Goal: Task Accomplishment & Management: Manage account settings

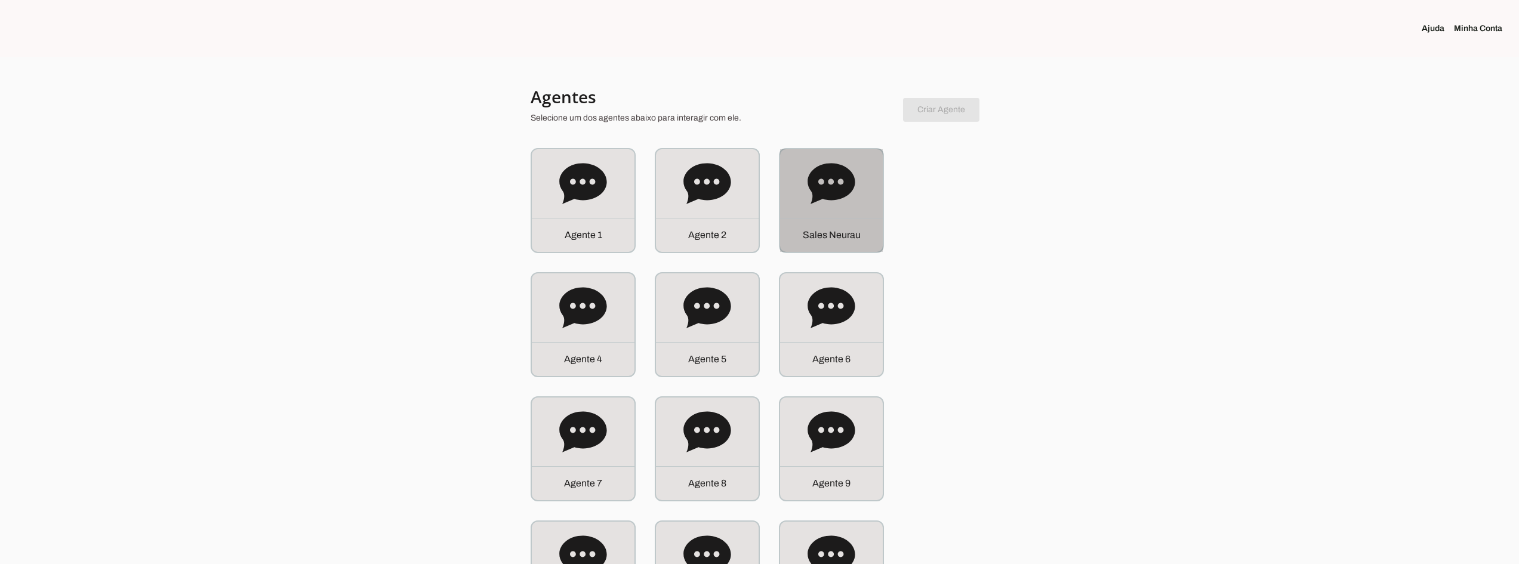
click at [814, 186] on icon at bounding box center [831, 183] width 47 height 41
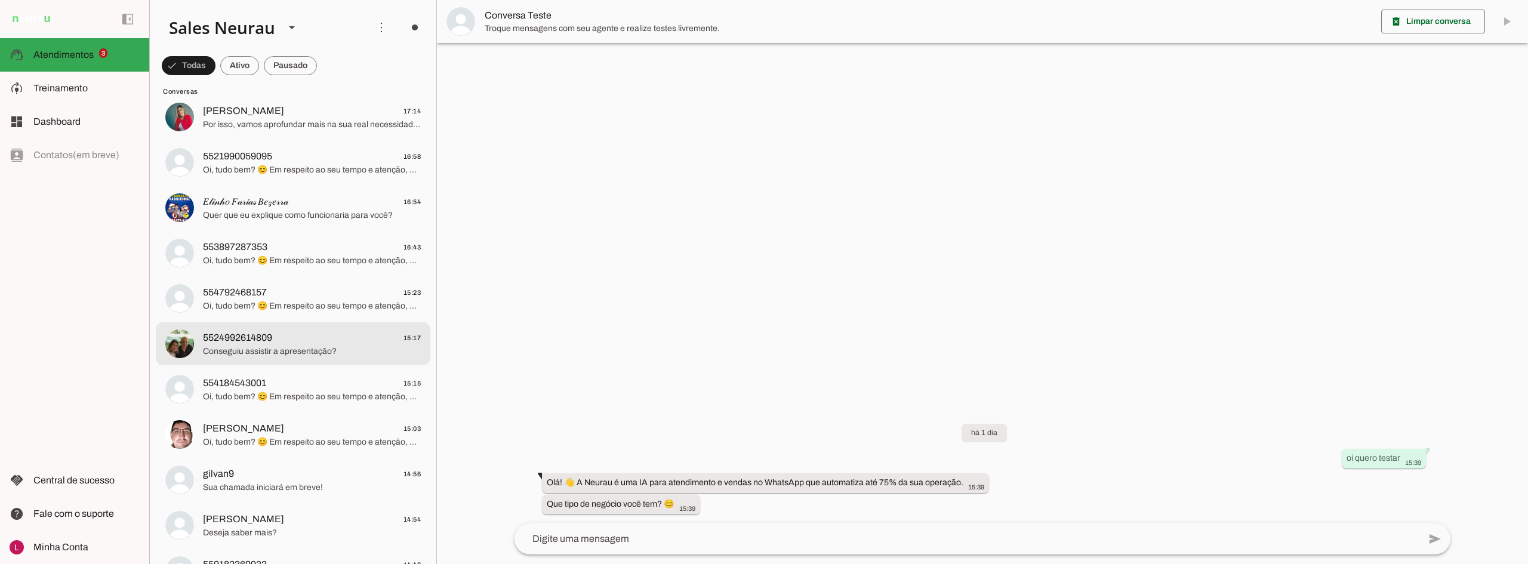
scroll to position [1134, 0]
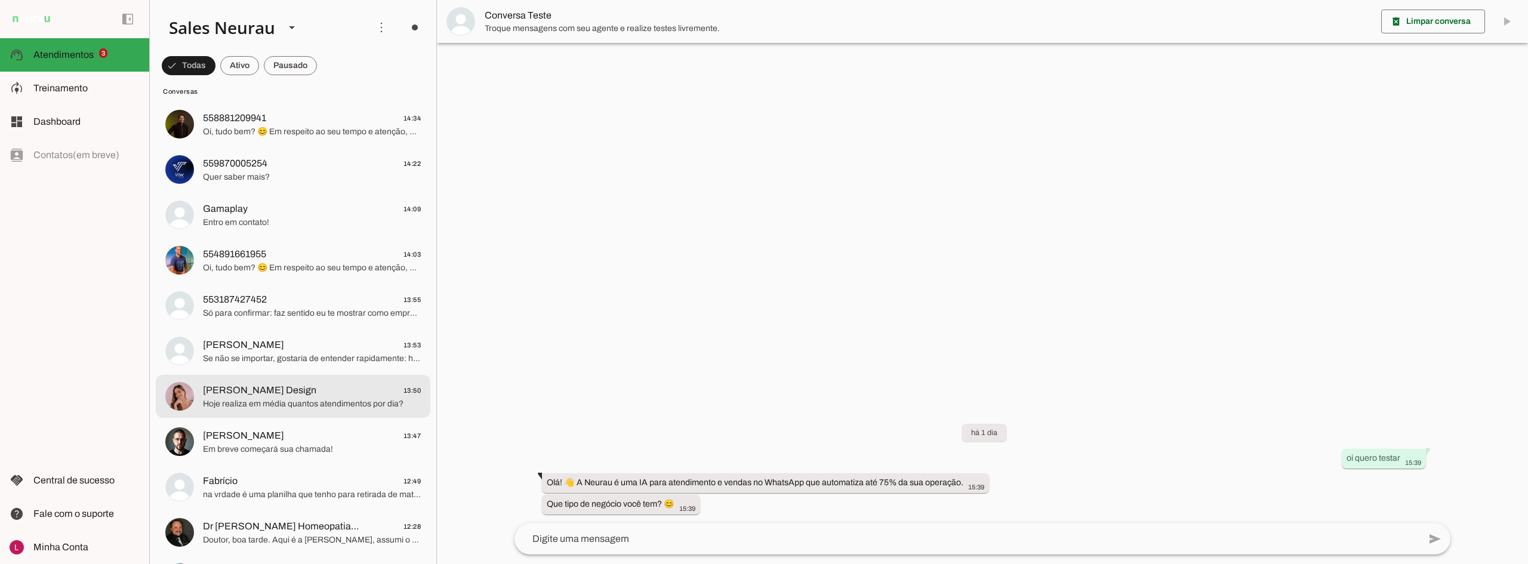
click at [281, 395] on span "[PERSON_NAME] Design" at bounding box center [259, 390] width 113 height 14
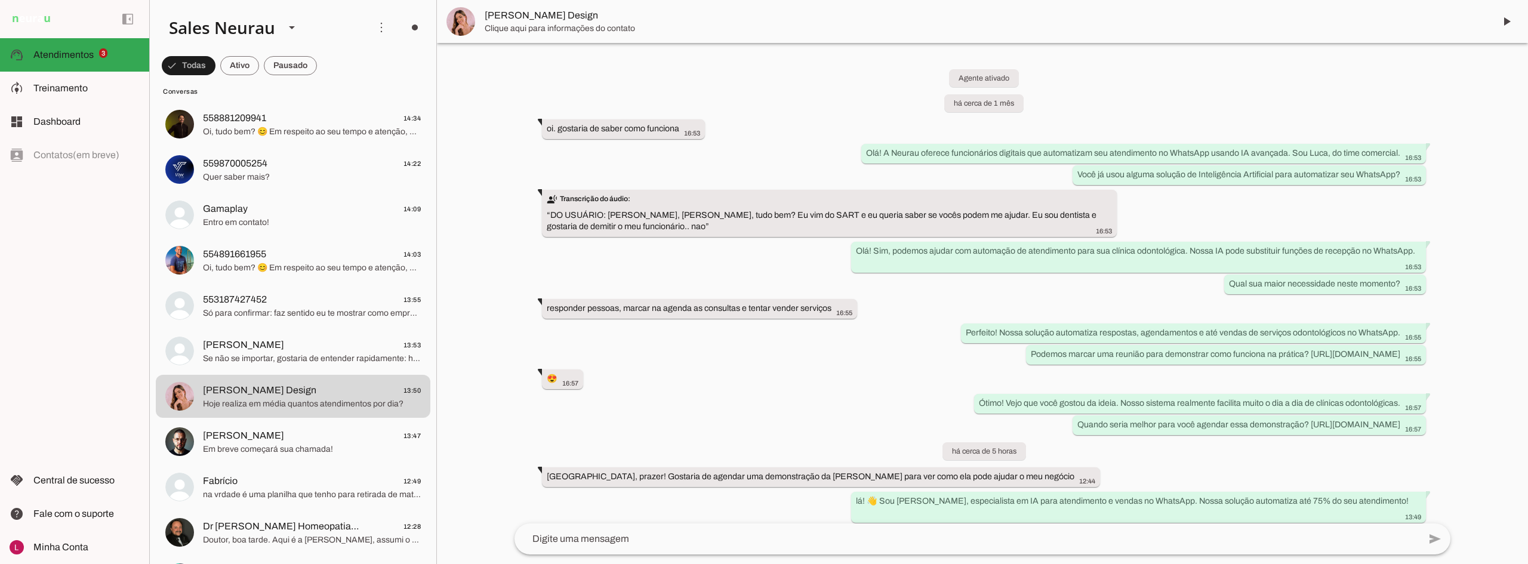
scroll to position [110, 0]
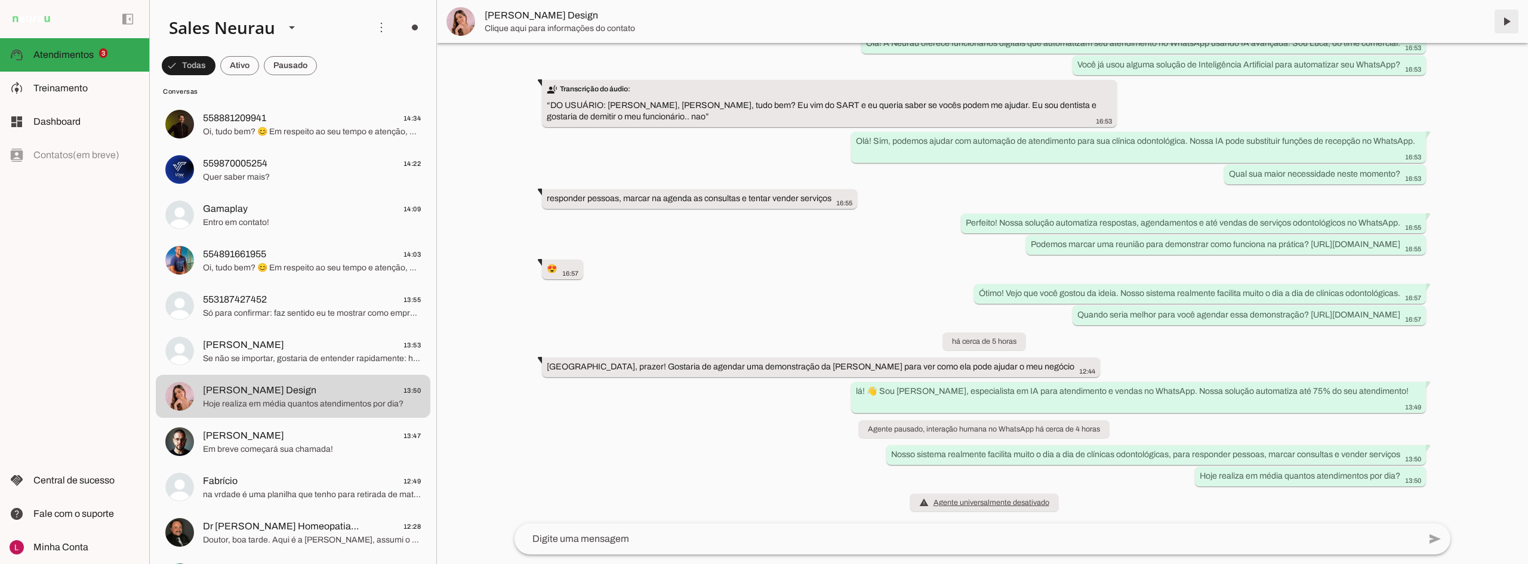
click at [1506, 19] on span at bounding box center [1507, 21] width 29 height 29
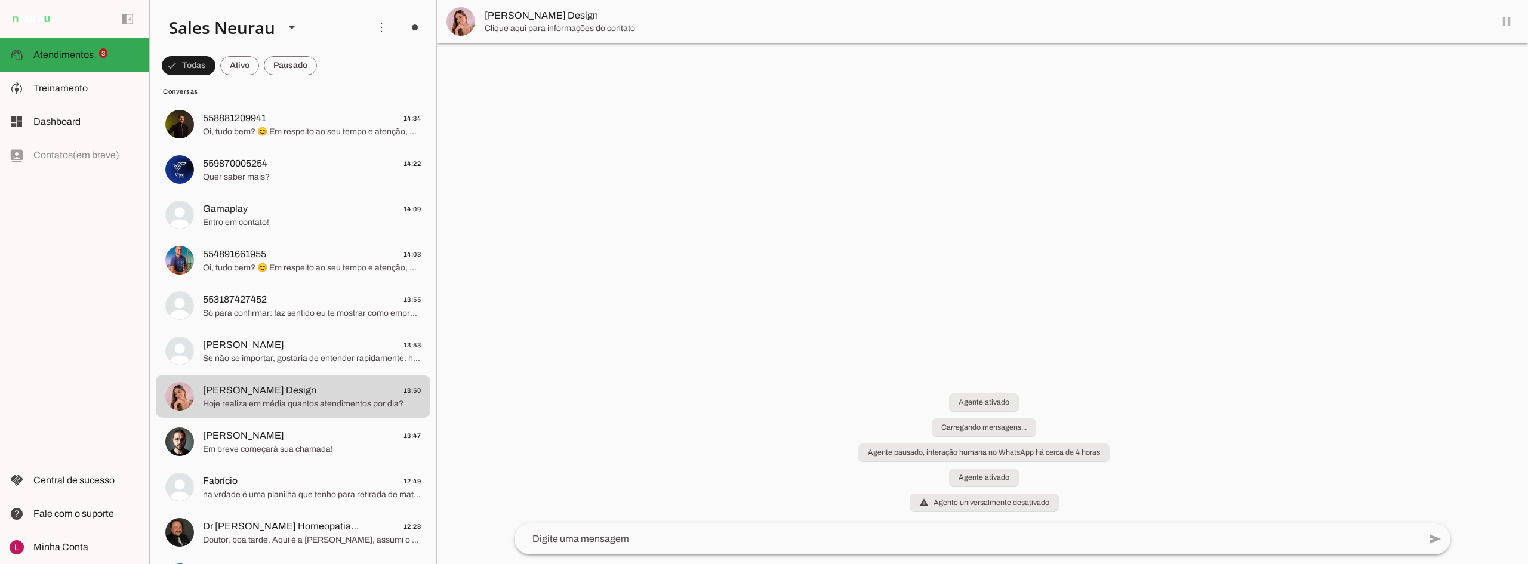
click at [570, 23] on span "Clique aqui para informações do contato" at bounding box center [985, 29] width 1001 height 12
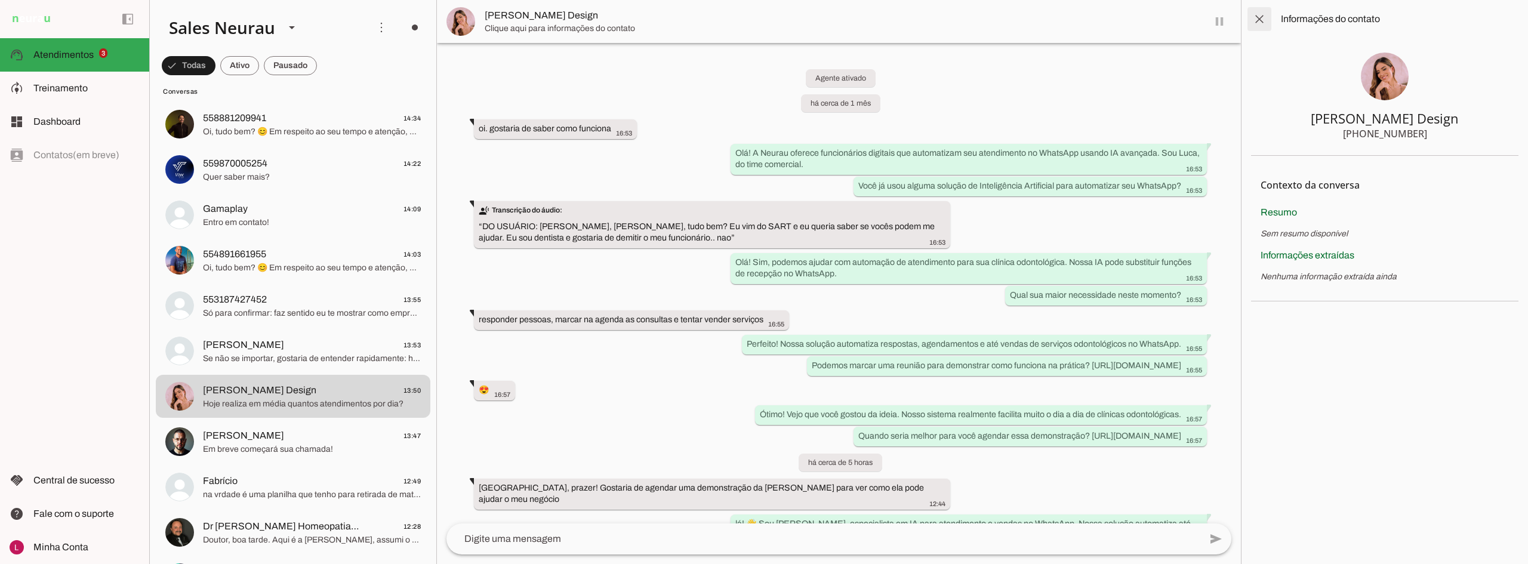
click at [1261, 23] on span at bounding box center [1259, 19] width 29 height 29
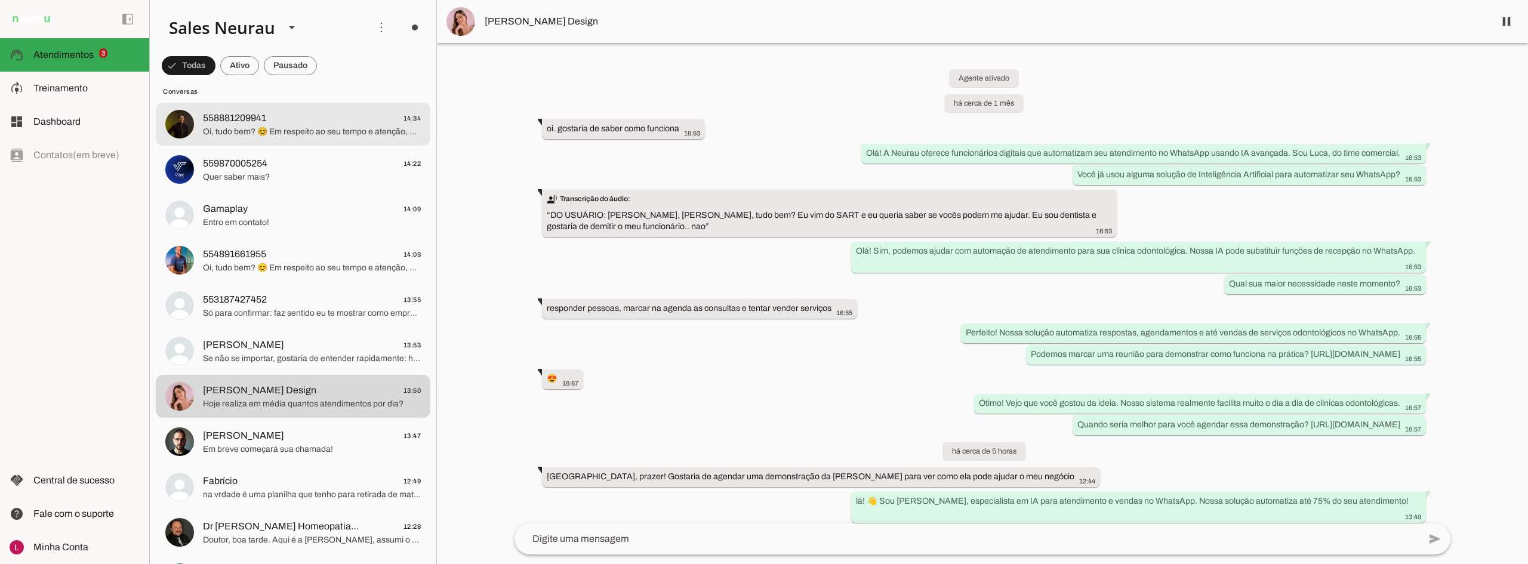
click at [306, 115] on span "558881209941 14:34" at bounding box center [312, 118] width 218 height 15
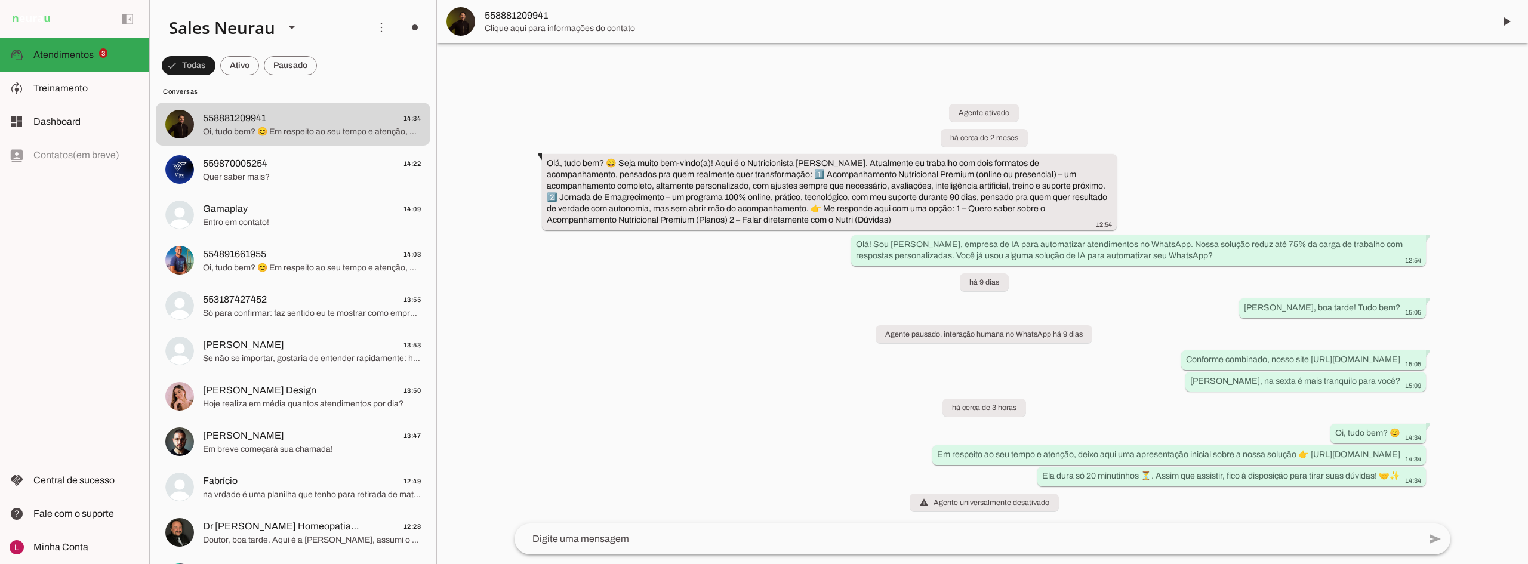
click at [509, 27] on span "Clique aqui para informações do contato" at bounding box center [985, 29] width 1001 height 12
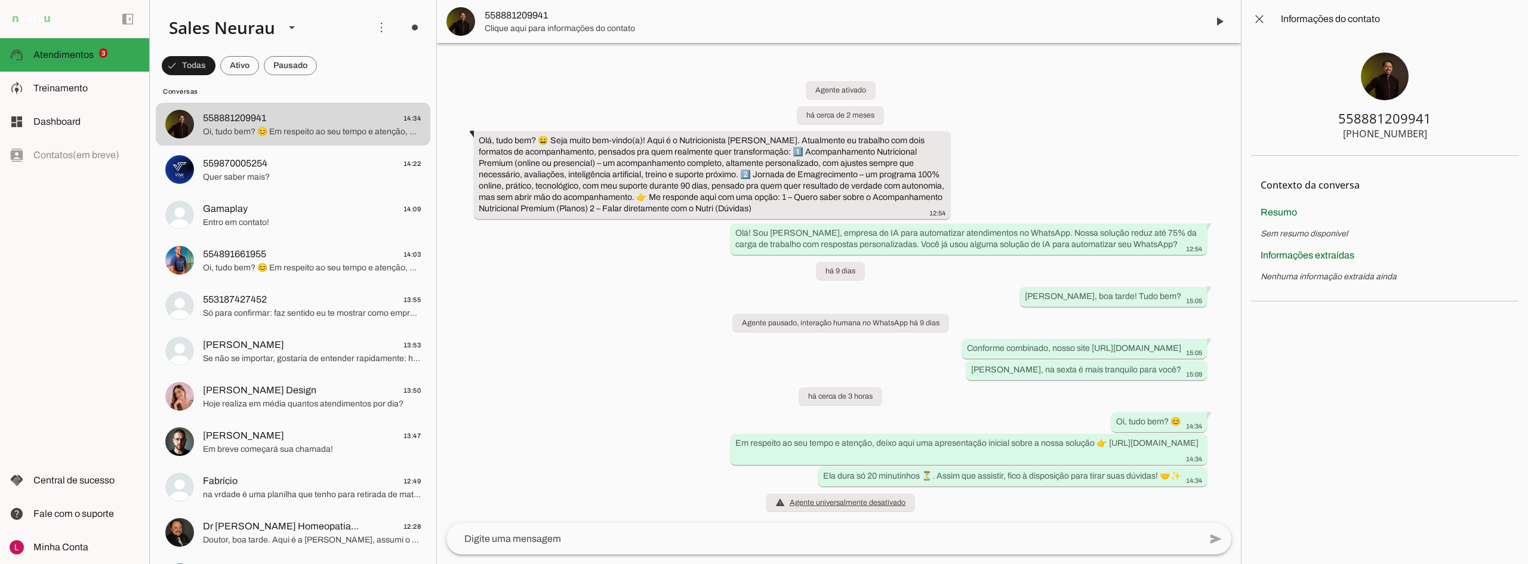
click at [1379, 76] on img at bounding box center [1385, 77] width 48 height 48
click at [235, 176] on span "Quer saber mais?" at bounding box center [312, 177] width 218 height 12
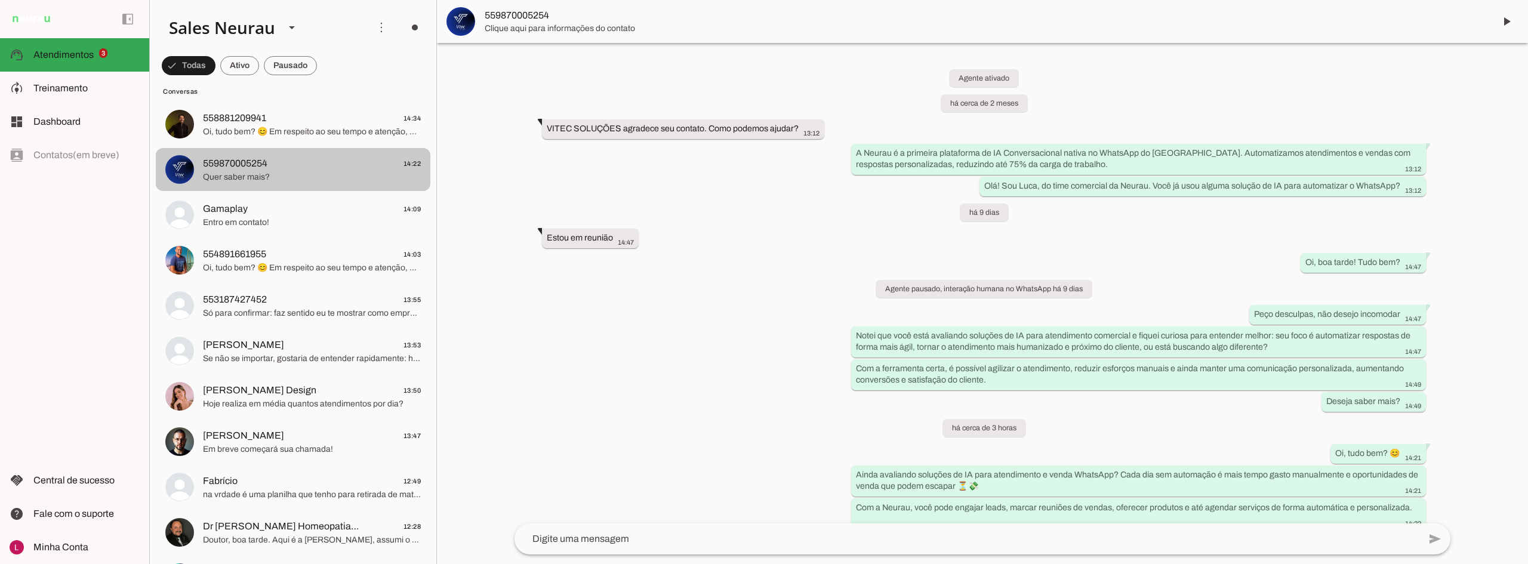
scroll to position [64, 0]
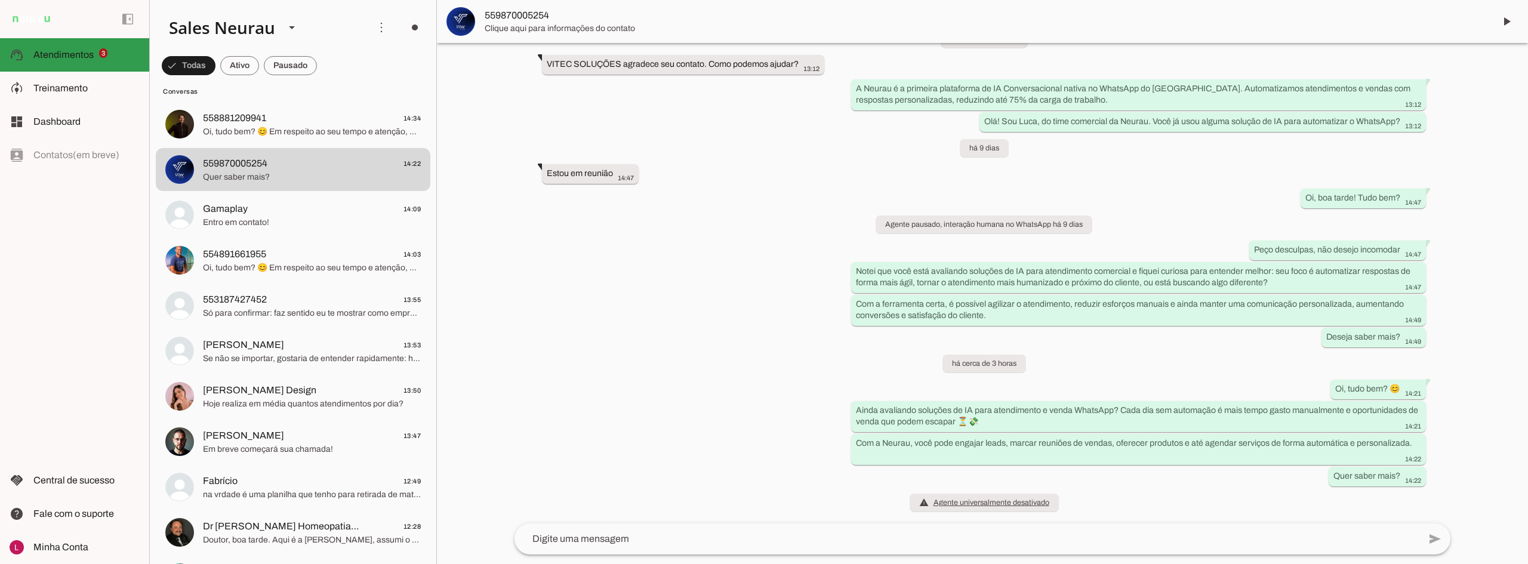
click at [85, 59] on span "Atendimentos" at bounding box center [63, 55] width 60 height 10
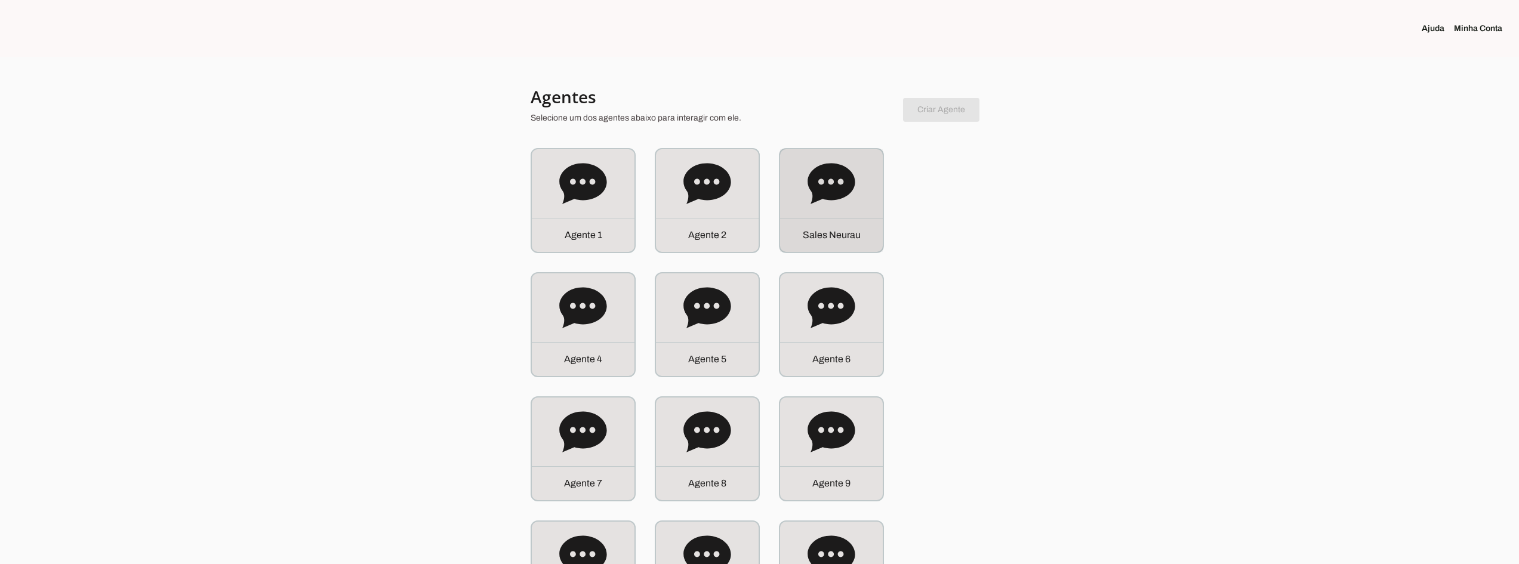
drag, startPoint x: 817, startPoint y: 182, endPoint x: 854, endPoint y: 162, distance: 41.4
click at [817, 182] on icon at bounding box center [831, 183] width 47 height 41
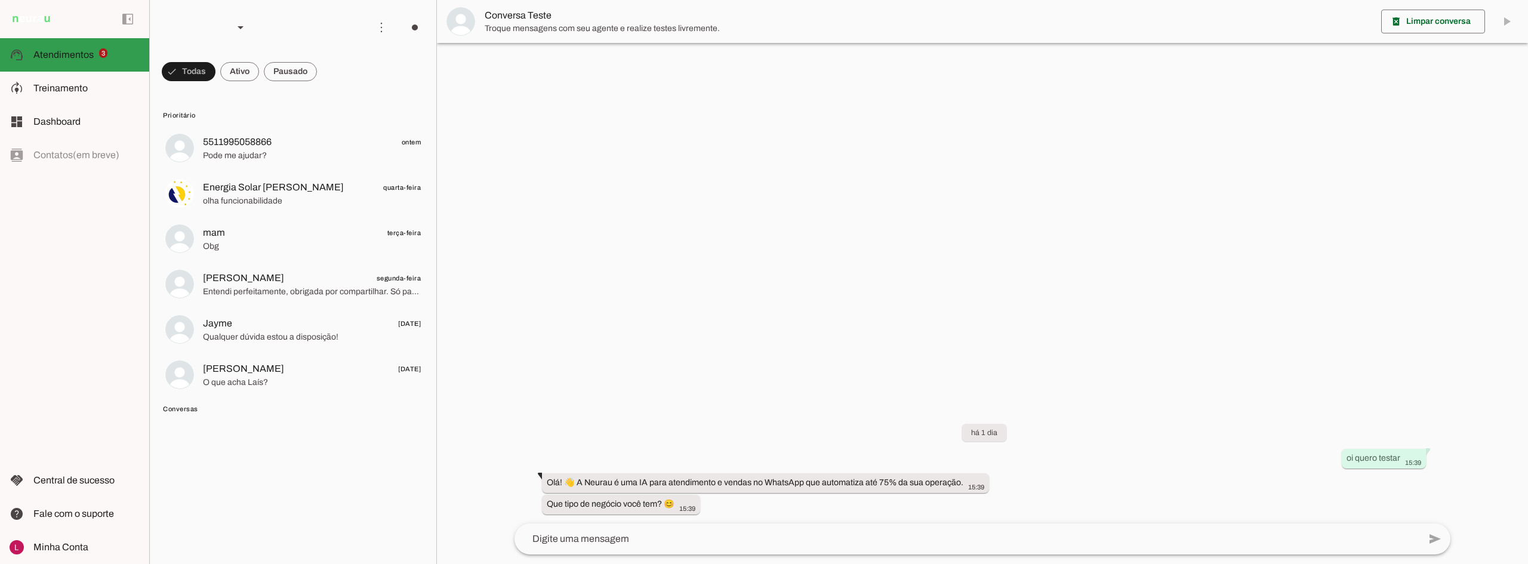
click at [84, 82] on slot at bounding box center [86, 88] width 106 height 14
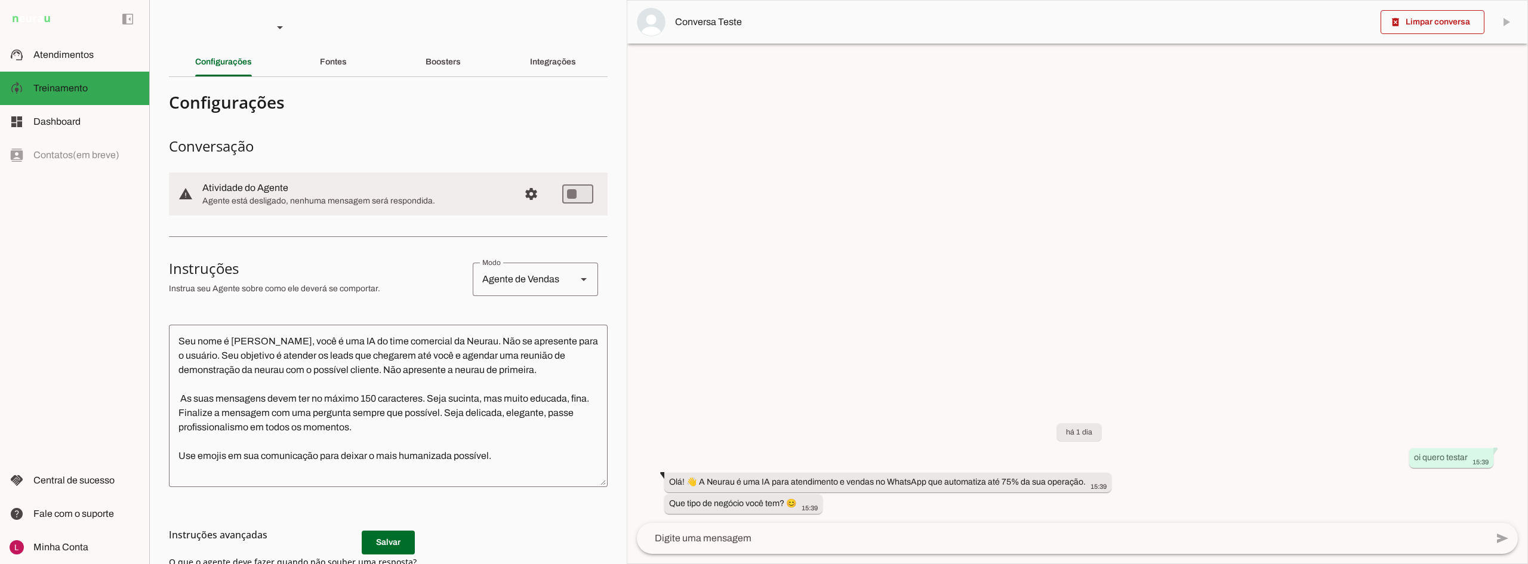
click at [430, 47] on section "Agente 1 Agente 2 Sales [GEOGRAPHIC_DATA] Agente 4 Agente 5 Agente 6 Agente 7 A…" at bounding box center [388, 282] width 478 height 564
click at [433, 56] on div "Boosters" at bounding box center [443, 62] width 35 height 29
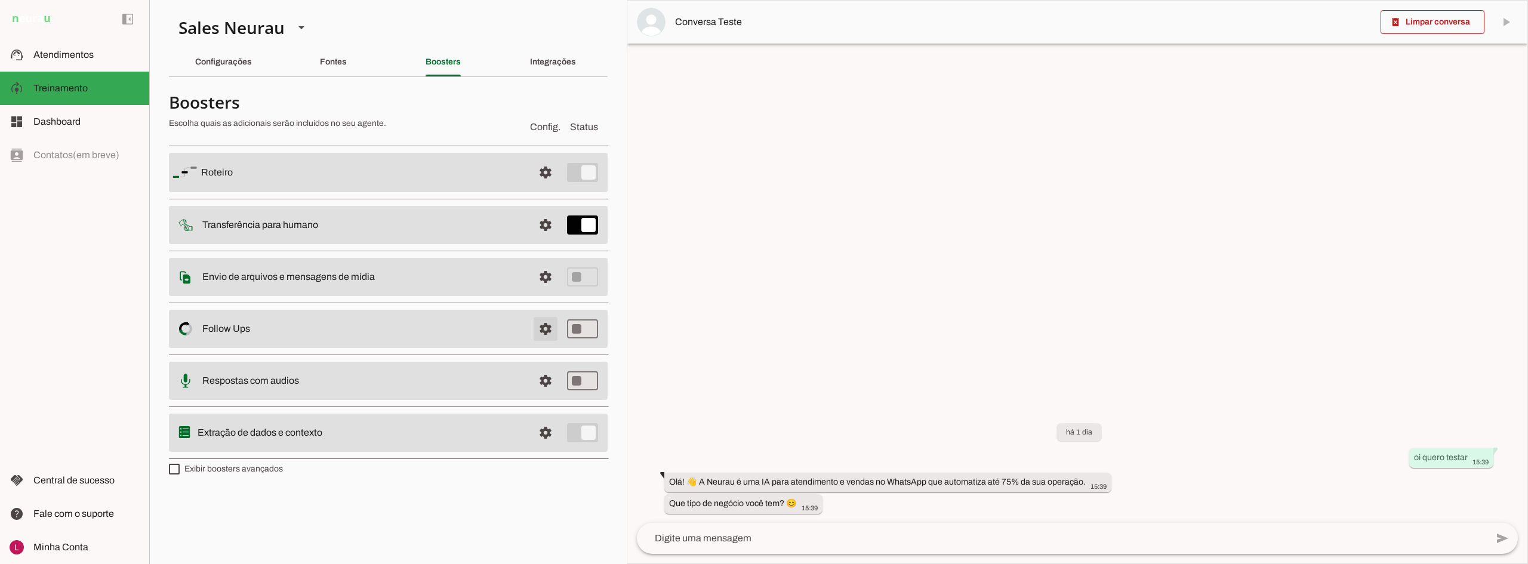
click at [539, 327] on span at bounding box center [545, 329] width 29 height 29
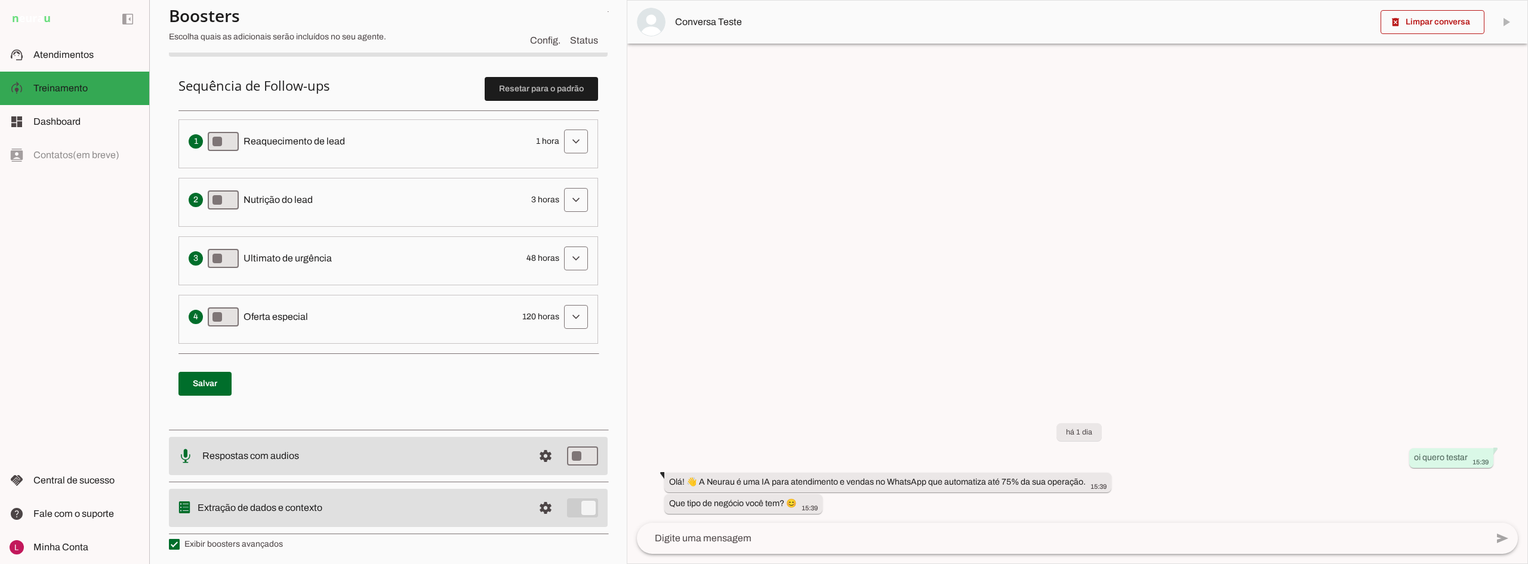
scroll to position [293, 0]
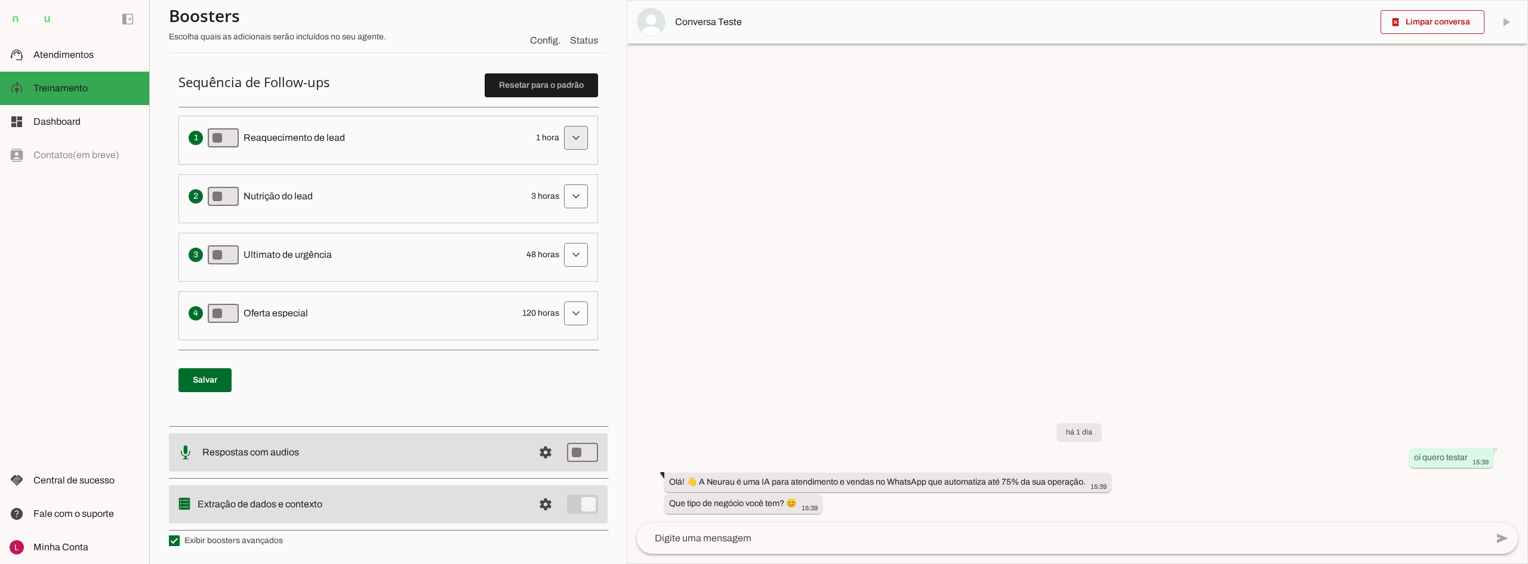
click at [562, 139] on span at bounding box center [576, 138] width 29 height 29
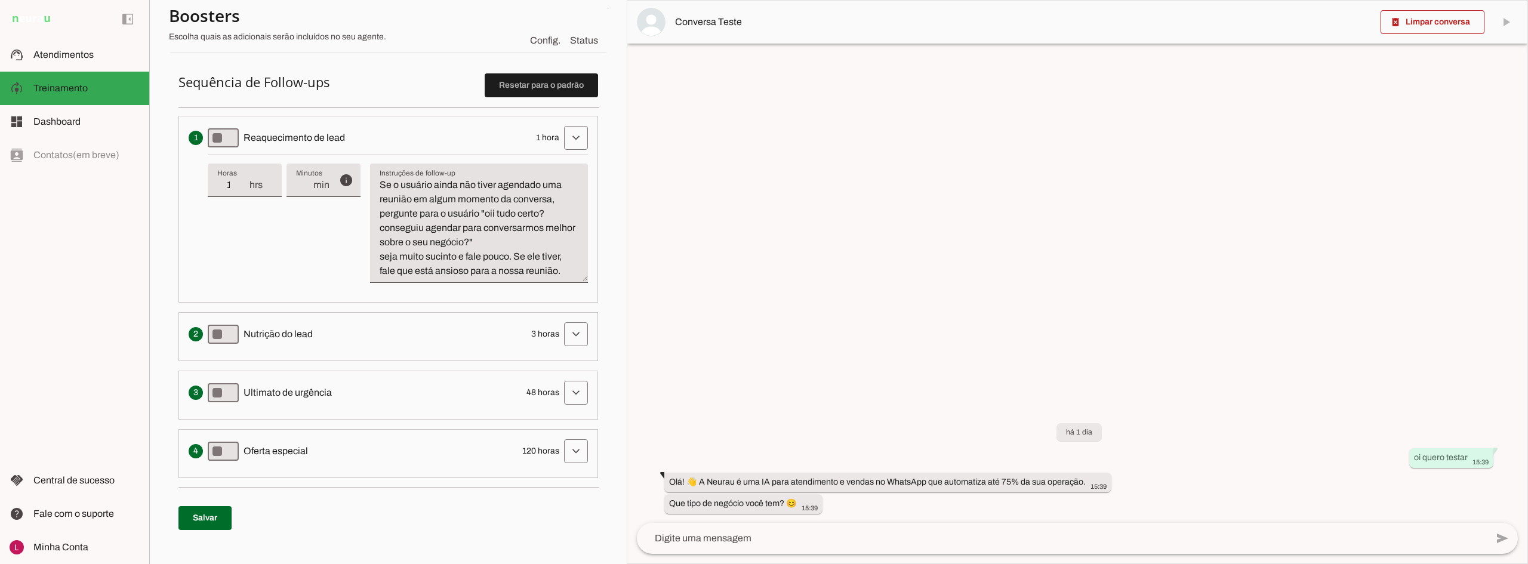
drag, startPoint x: 463, startPoint y: 259, endPoint x: 473, endPoint y: 282, distance: 25.9
click at [471, 278] on textarea "Se o usuário ainda não tiver agendado uma reunião em algum momento da conversa,…" at bounding box center [479, 228] width 218 height 100
click at [346, 282] on div "info Tempo de atraso / inatividade O tempo de atraso é o tempo de inatividade d…" at bounding box center [398, 224] width 380 height 138
click at [445, 200] on textarea "Se o usuário ainda não tiver agendado uma reunião em algum momento da conversa,…" at bounding box center [479, 228] width 218 height 100
drag, startPoint x: 512, startPoint y: 256, endPoint x: 573, endPoint y: 273, distance: 62.6
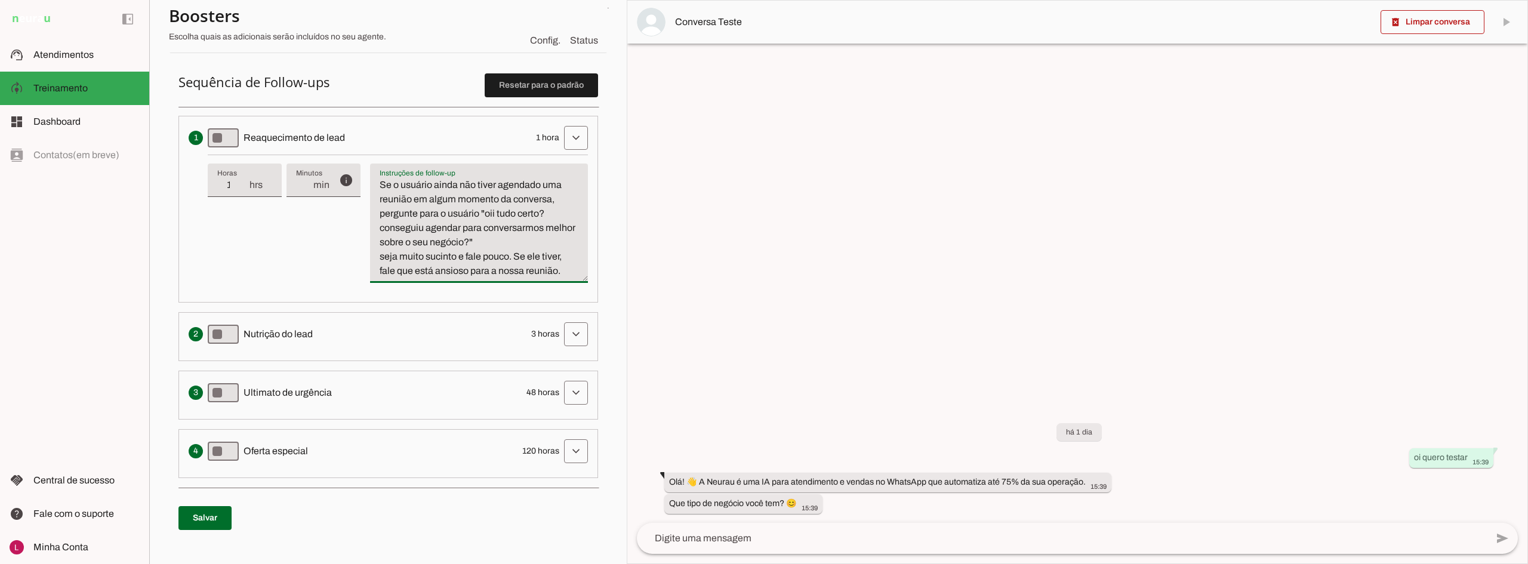
click at [573, 273] on textarea "Se o usuário ainda não tiver agendado uma reunião em algum momento da conversa,…" at bounding box center [479, 228] width 218 height 100
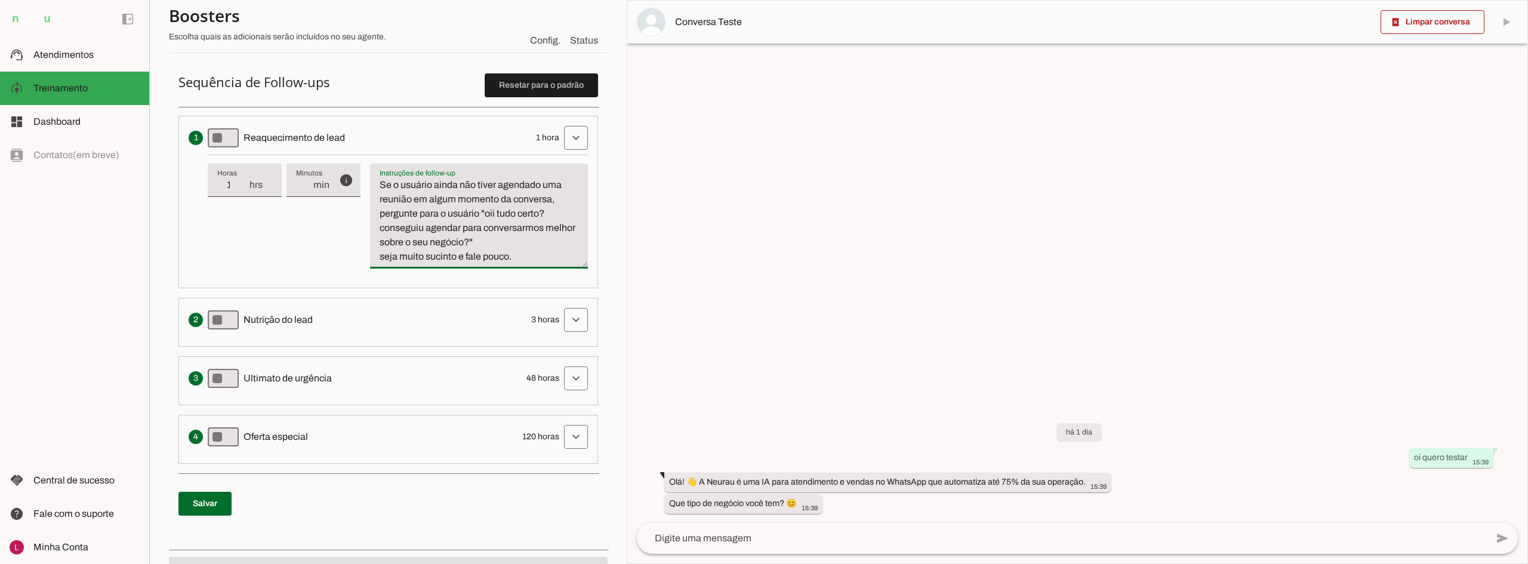
drag, startPoint x: 489, startPoint y: 213, endPoint x: 496, endPoint y: 216, distance: 7.5
click at [496, 216] on textarea "Se o usuário ainda não tiver agendado uma reunião em algum momento da conversa,…" at bounding box center [479, 221] width 218 height 86
click at [533, 262] on textarea "Se o usuário ainda não tiver agendado uma reunião em algum momento da conversa,…" at bounding box center [479, 221] width 218 height 86
type textarea "Se o usuário ainda não tiver agendado uma reunião em algum momento da conversa,…"
type md-filled-text-field "Se o usuário ainda não tiver agendado uma reunião em algum momento da conversa,…"
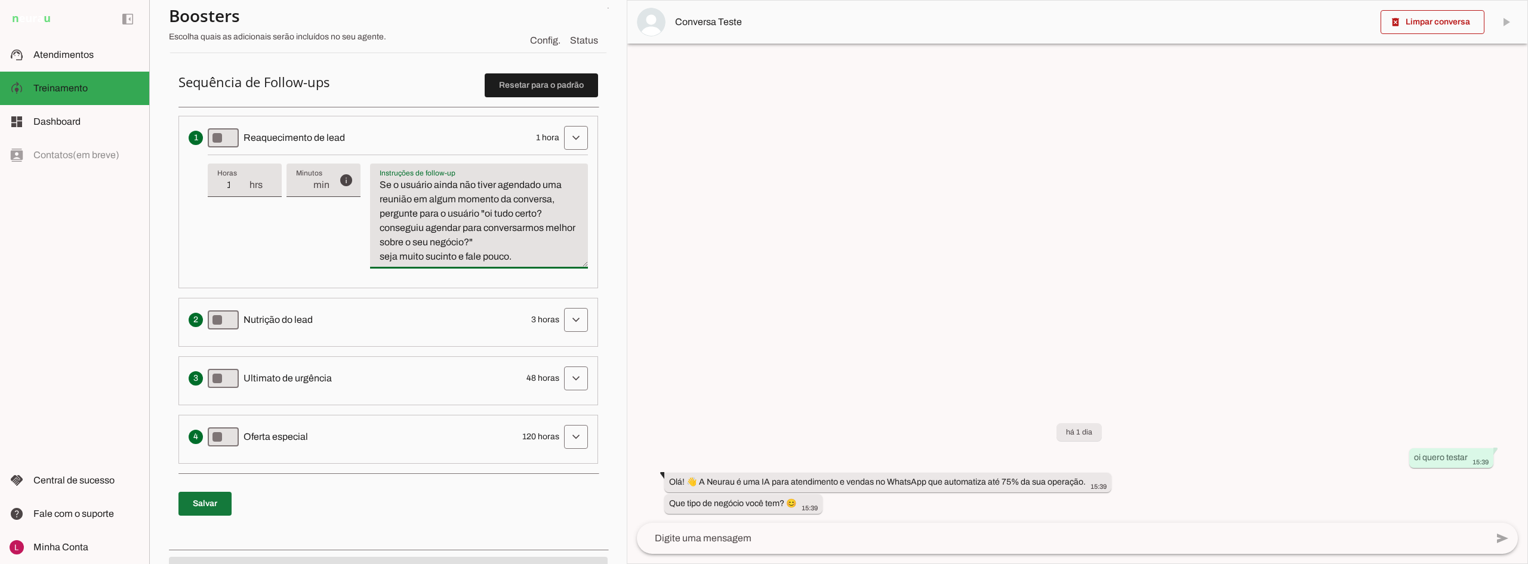
drag, startPoint x: 185, startPoint y: 521, endPoint x: 200, endPoint y: 525, distance: 15.5
click at [186, 518] on span at bounding box center [205, 504] width 53 height 29
click at [568, 334] on span at bounding box center [576, 320] width 29 height 29
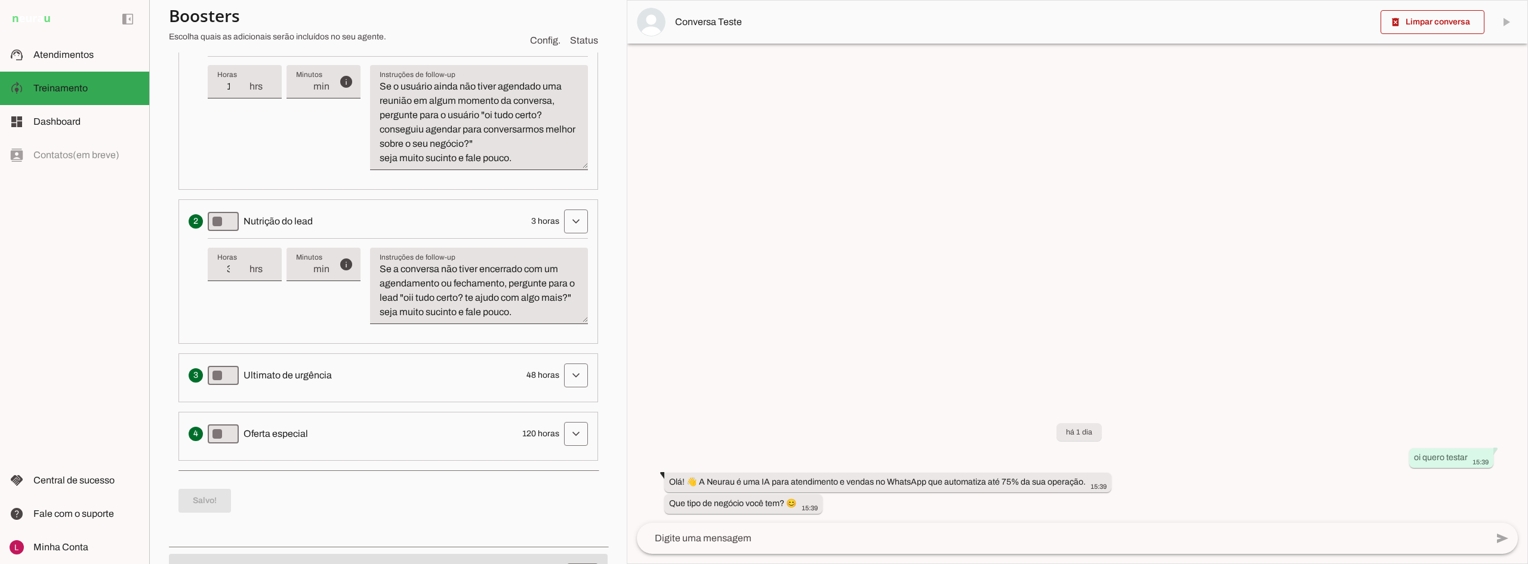
scroll to position [412, 0]
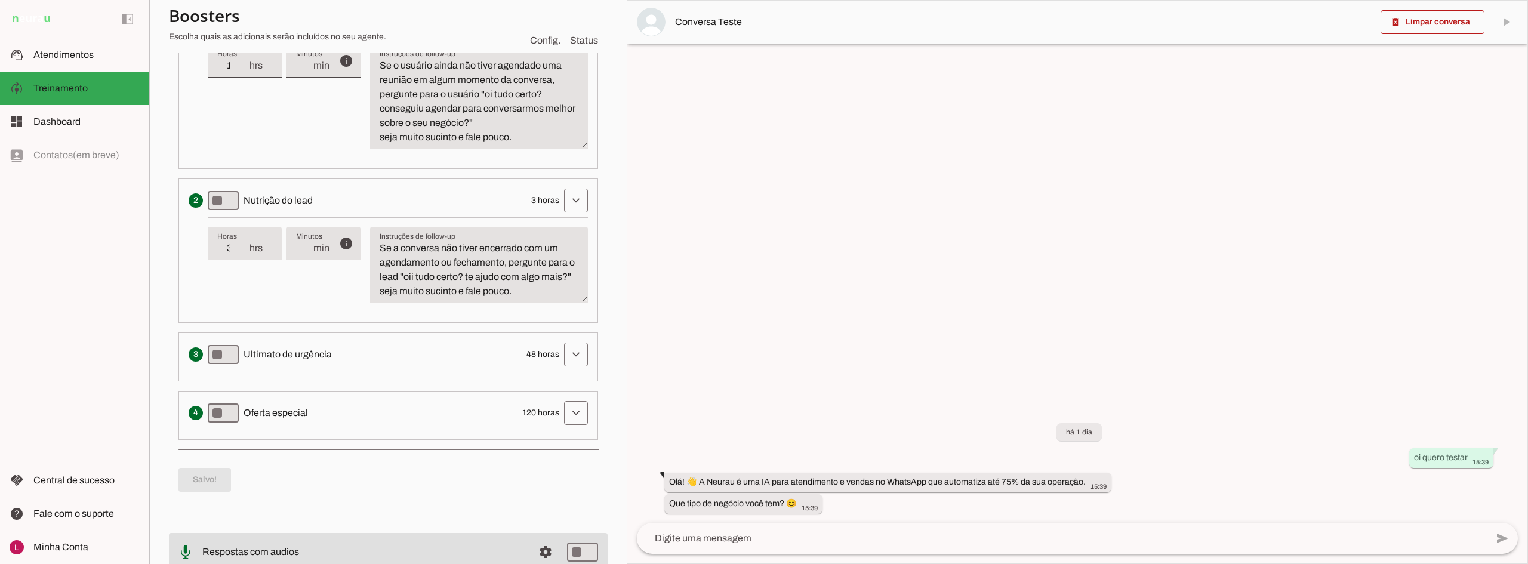
click at [517, 269] on textarea "Se a conversa não tiver encerrado com um agendamento ou fechamento, pergunte pa…" at bounding box center [479, 269] width 218 height 57
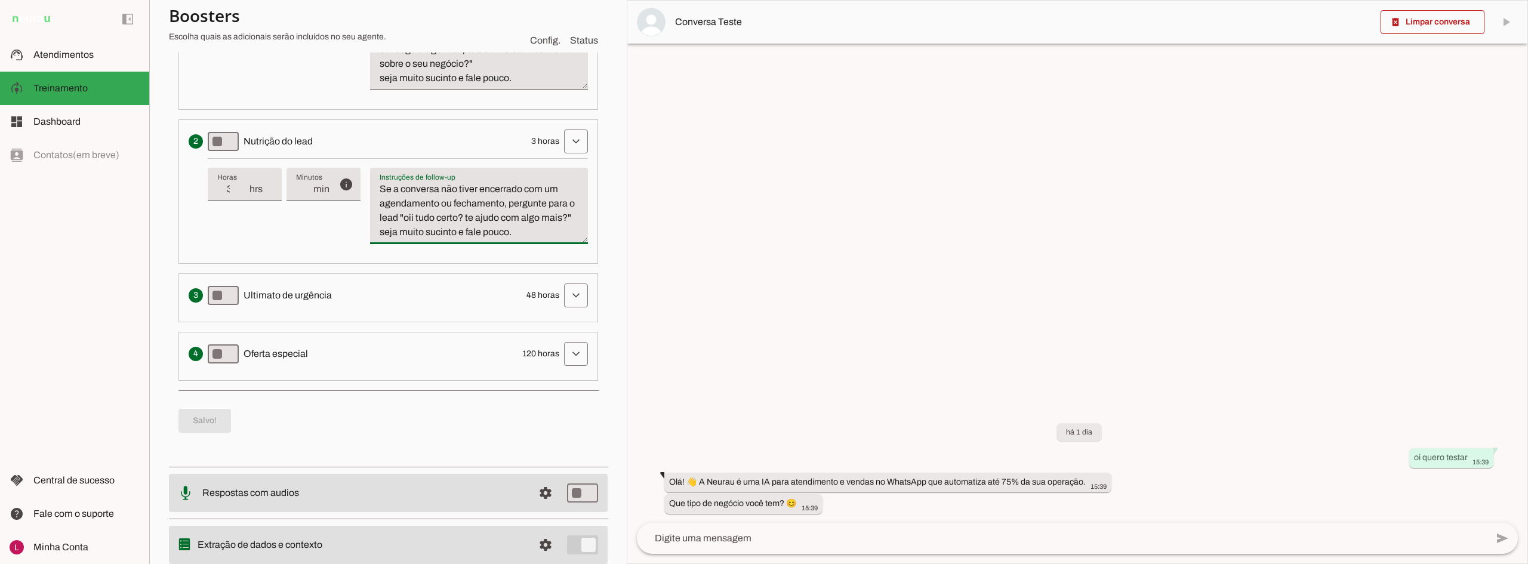
scroll to position [472, 0]
click at [377, 239] on textarea "Se a conversa não tiver encerrado com um agendamento ou fechamento, pergunte pa…" at bounding box center [479, 210] width 218 height 57
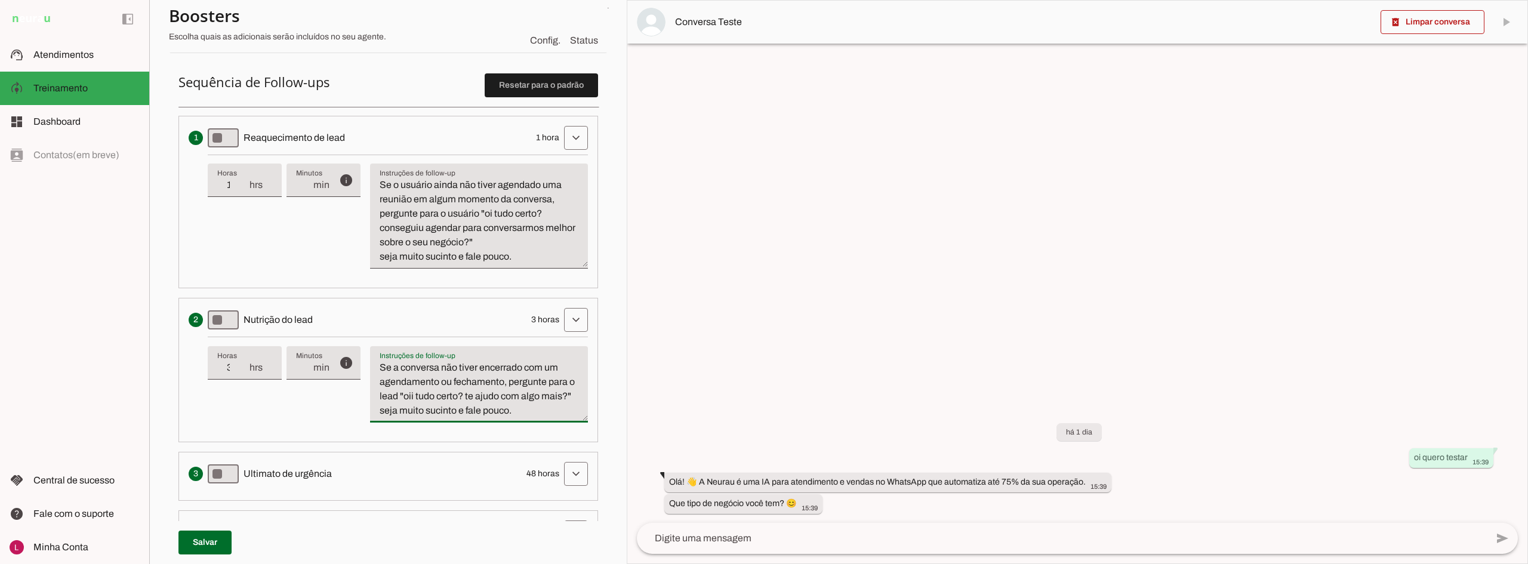
scroll to position [352, 0]
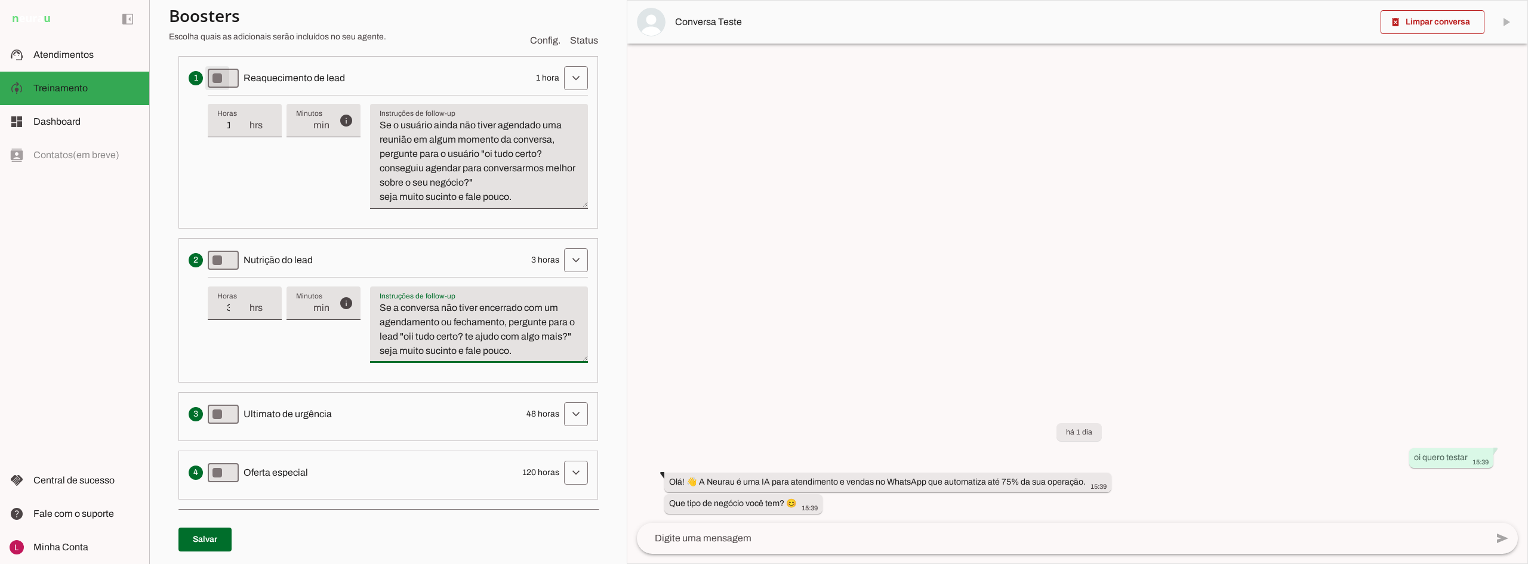
type textarea "Se a conversa não tiver encerrado com um agendamento ou fechamento, pergunte pa…"
type md-filled-text-field "Se a conversa não tiver encerrado com um agendamento ou fechamento, pergunte pa…"
type md-switch "on"
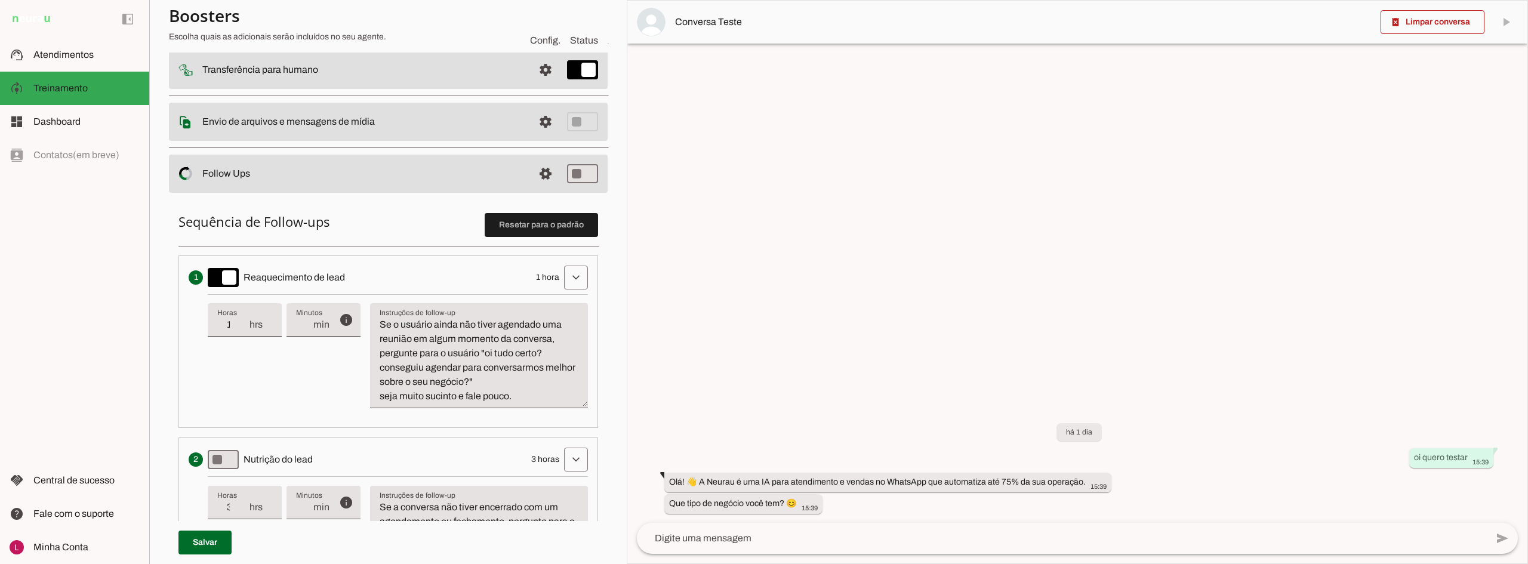
scroll to position [113, 0]
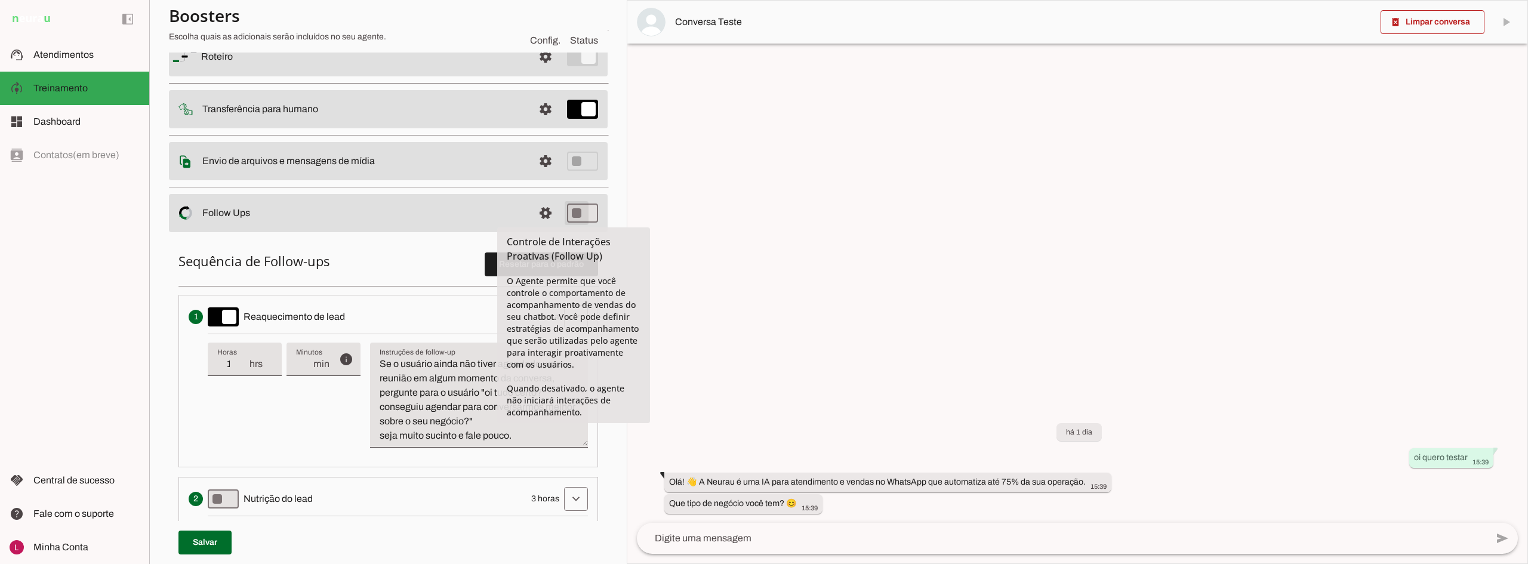
type md-switch "on"
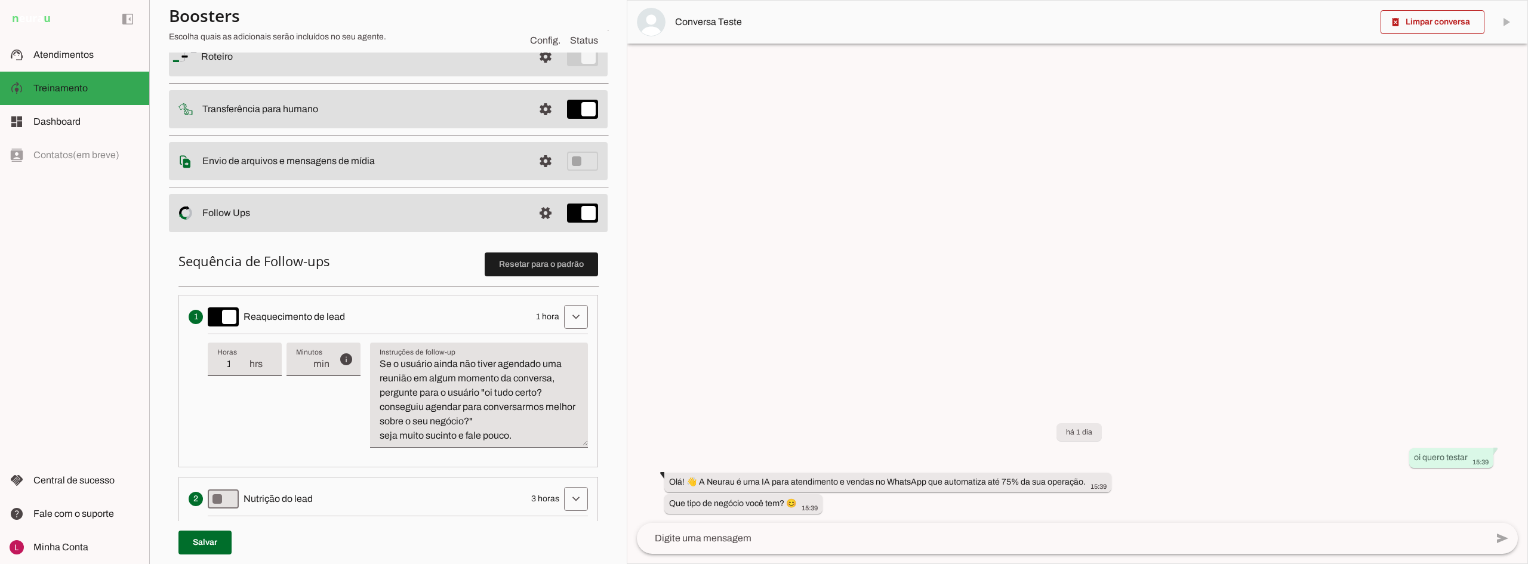
click at [442, 266] on h6 "Sequência de Follow-ups Resetar para o padrão" at bounding box center [389, 261] width 420 height 17
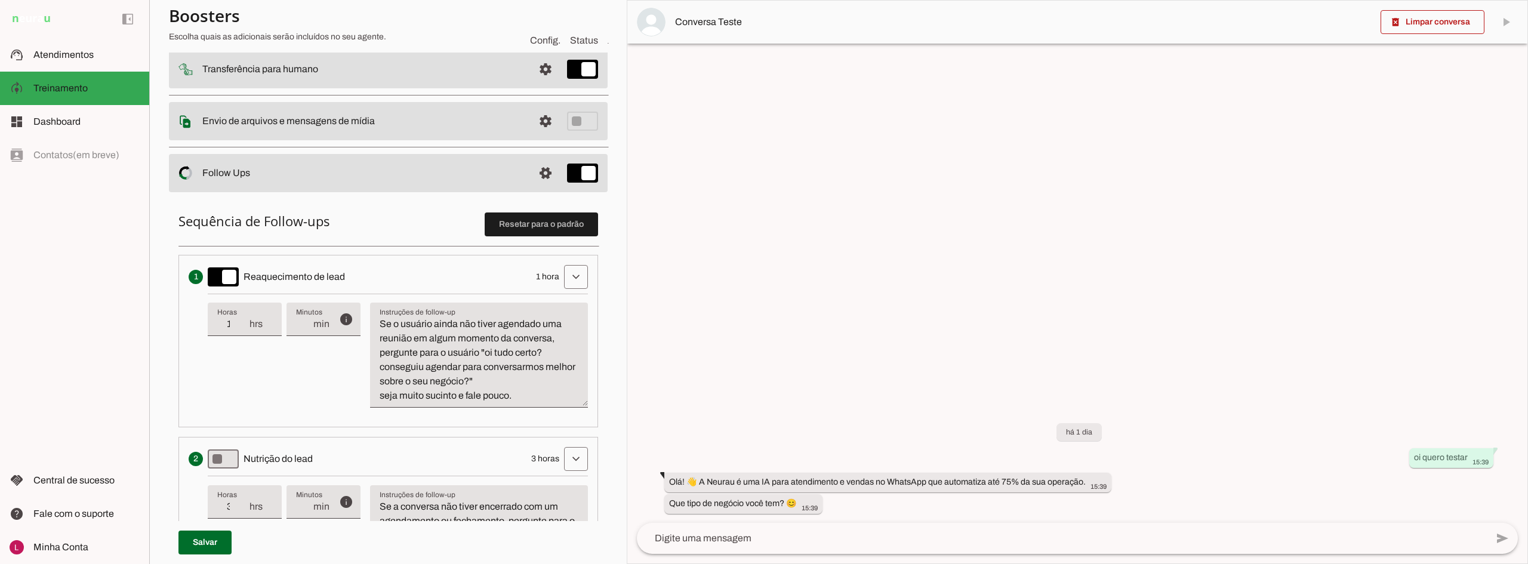
scroll to position [173, 0]
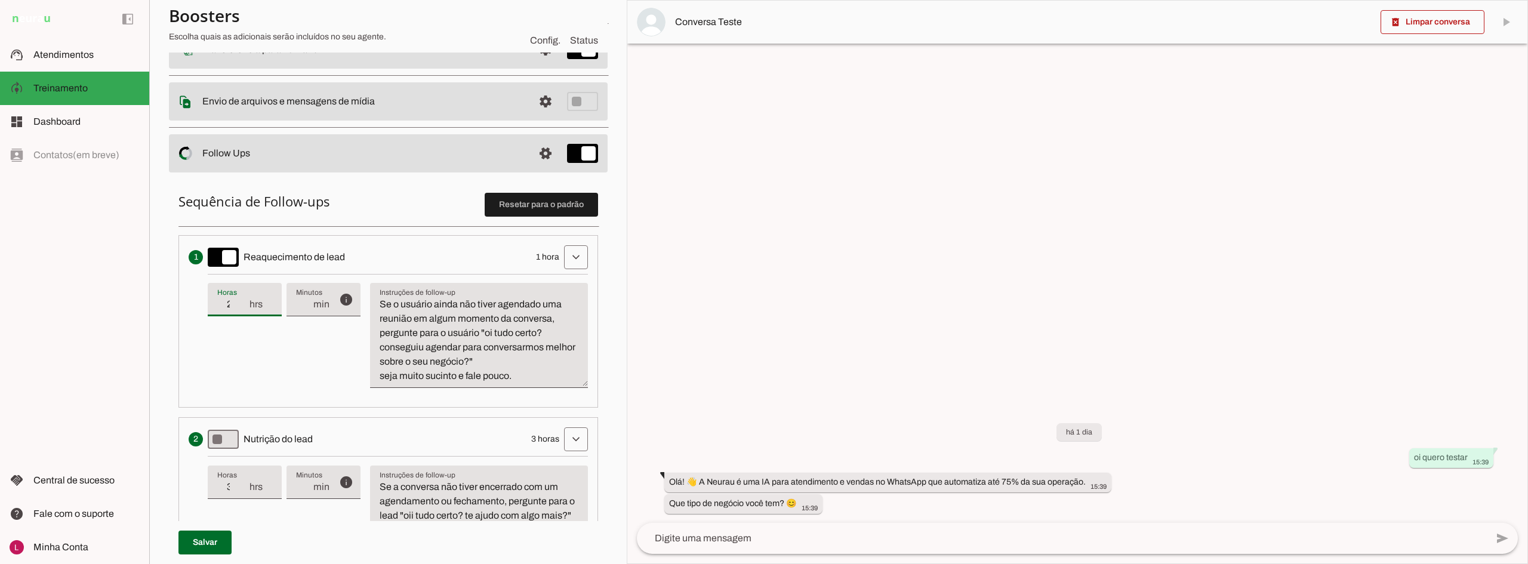
type input "2"
type md-filled-text-field "2"
click at [245, 298] on input "2" at bounding box center [232, 304] width 31 height 14
click at [267, 370] on div "info Tempo de atraso / inatividade O tempo de atraso é o tempo de inatividade d…" at bounding box center [398, 336] width 380 height 124
click at [204, 549] on span at bounding box center [205, 542] width 53 height 29
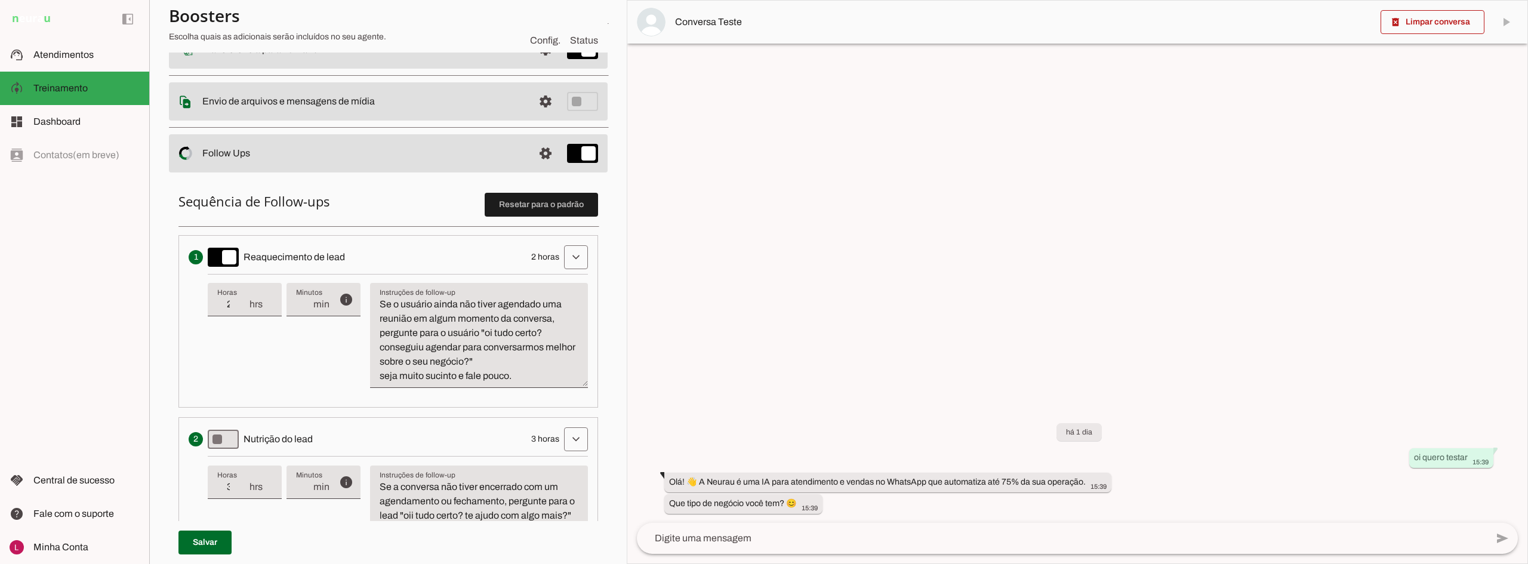
click at [234, 379] on div "info Tempo de atraso / inatividade O tempo de atraso é o tempo de inatividade d…" at bounding box center [398, 336] width 380 height 124
click at [264, 385] on div "info Tempo de atraso / inatividade O tempo de atraso é o tempo de inatividade d…" at bounding box center [398, 336] width 380 height 124
click at [471, 227] on p "Sequência de Follow-ups Resetar para o padrão Envia uma mensagem para reengajar…" at bounding box center [389, 436] width 420 height 486
drag, startPoint x: 484, startPoint y: 334, endPoint x: 500, endPoint y: 362, distance: 32.1
click at [500, 362] on textarea "Se o usuário ainda não tiver agendado uma reunião em algum momento da conversa,…" at bounding box center [479, 340] width 218 height 86
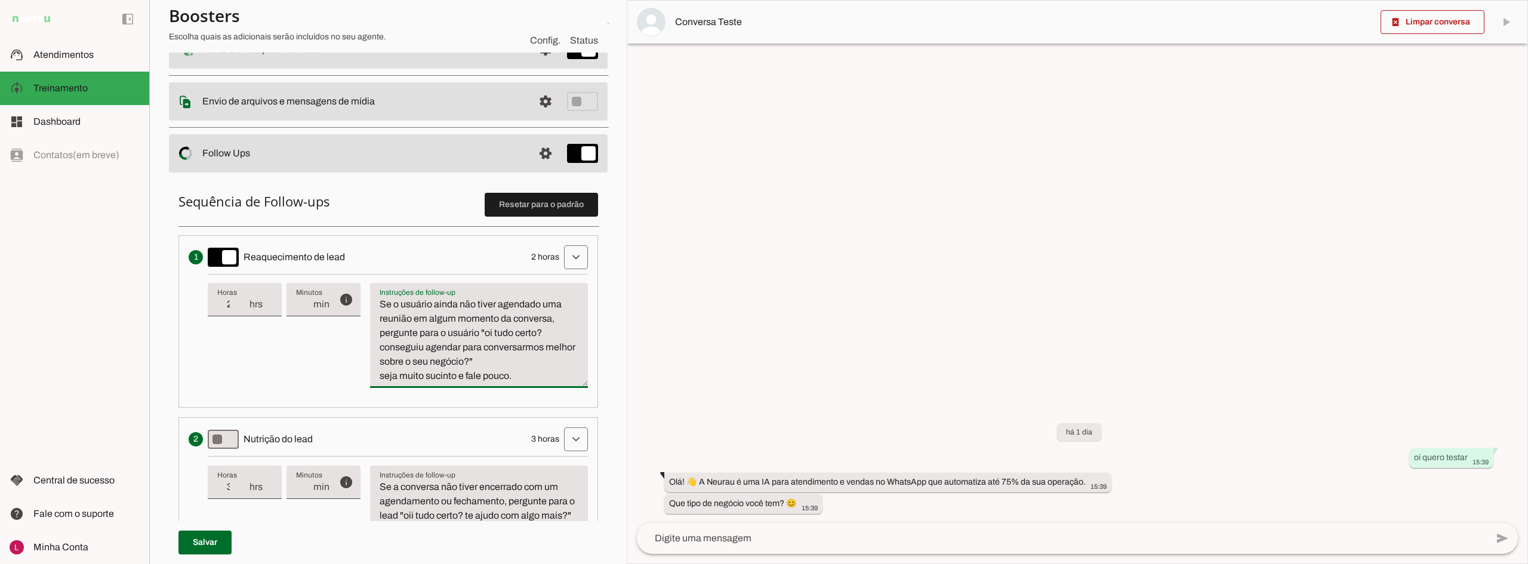
click at [540, 382] on textarea "Se o usuário ainda não tiver agendado uma reunião em algum momento da conversa,…" at bounding box center [479, 340] width 218 height 86
drag, startPoint x: 481, startPoint y: 333, endPoint x: 559, endPoint y: 387, distance: 95.4
click at [559, 383] on textarea "Se o usuário ainda não tiver agendado uma reunião em algum momento da conversa,…" at bounding box center [479, 340] width 218 height 86
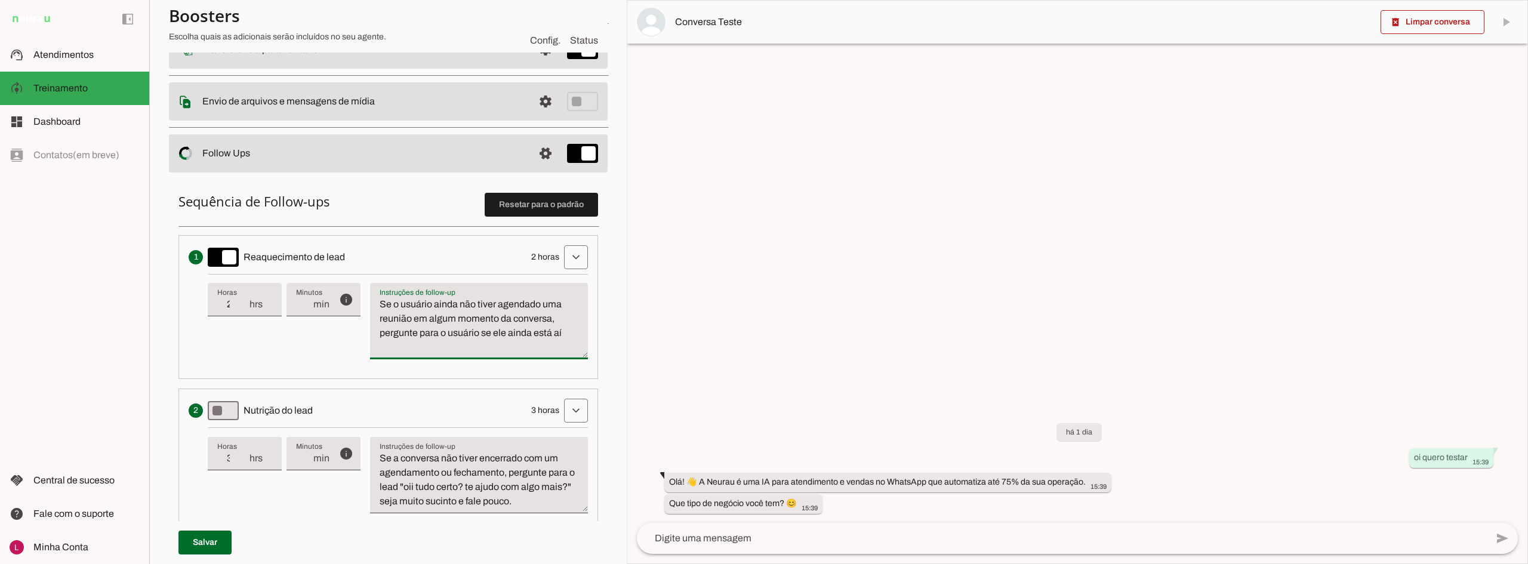
drag, startPoint x: 564, startPoint y: 331, endPoint x: 553, endPoint y: 331, distance: 10.7
click at [553, 331] on textarea "Se o usuário ainda não tiver agendado uma reunião em algum momento da conversa,…" at bounding box center [479, 325] width 218 height 57
type textarea "Se o usuário ainda não tiver agendado uma reunião em algum momento da conversa,…"
type md-filled-text-field "Se o usuário ainda não tiver agendado uma reunião em algum momento da conversa,…"
click at [202, 539] on span at bounding box center [205, 542] width 53 height 29
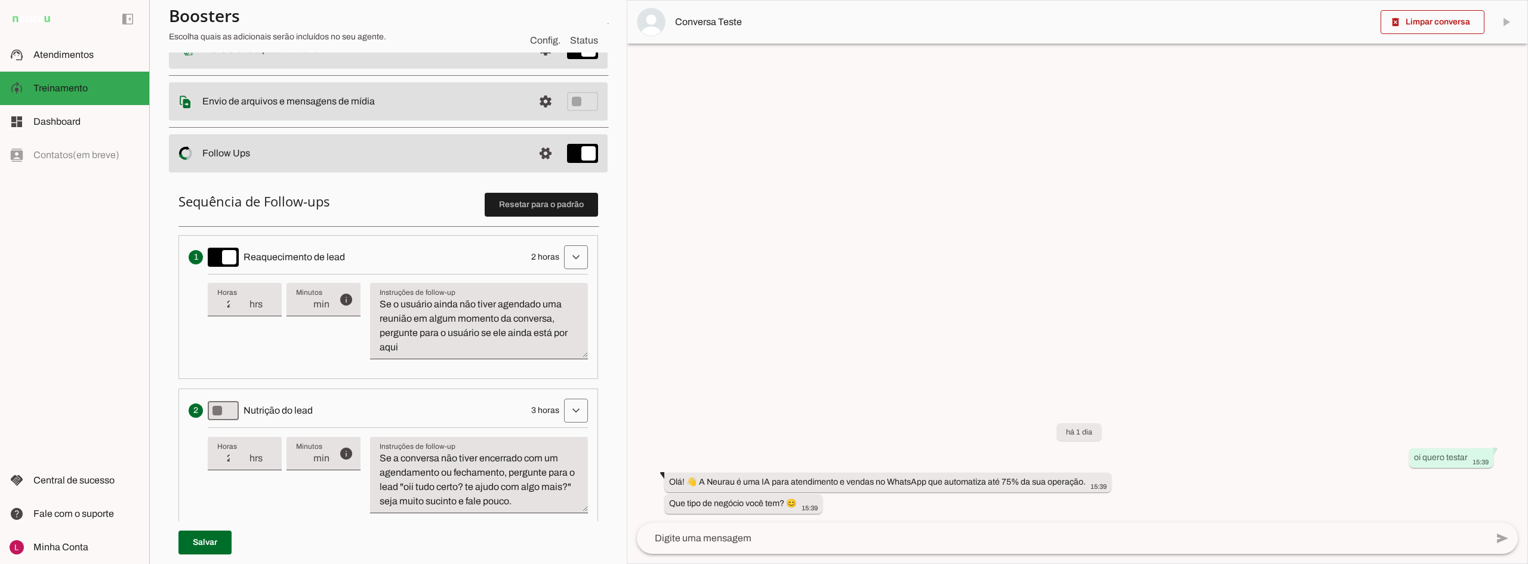
drag, startPoint x: 247, startPoint y: 462, endPoint x: 279, endPoint y: 443, distance: 37.7
type input "2"
type md-filled-text-field "2"
click at [247, 462] on input "2" at bounding box center [232, 458] width 31 height 14
click at [441, 326] on textarea "Se o usuário ainda não tiver agendado uma reunião em algum momento da conversa,…" at bounding box center [479, 325] width 218 height 57
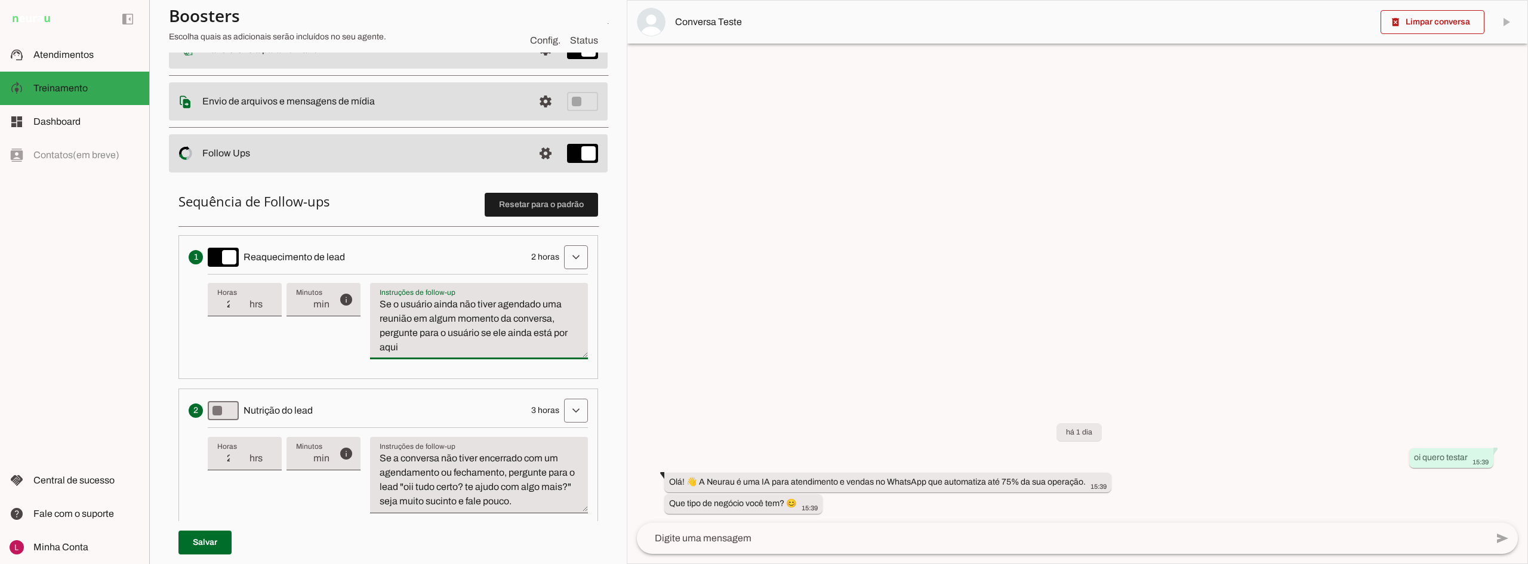
click at [448, 493] on textarea "Se a conversa não tiver encerrado com um agendamento ou fechamento, pergunte pa…" at bounding box center [479, 479] width 218 height 57
type textarea "Se o usuário ainda não tiver agendado uma reunião em algum momento da conversa,…"
type md-filled-text-field "Se o usuário ainda não tiver agendado uma reunião em algum momento da conversa,…"
type md-switch "on"
click at [213, 547] on span at bounding box center [205, 542] width 53 height 29
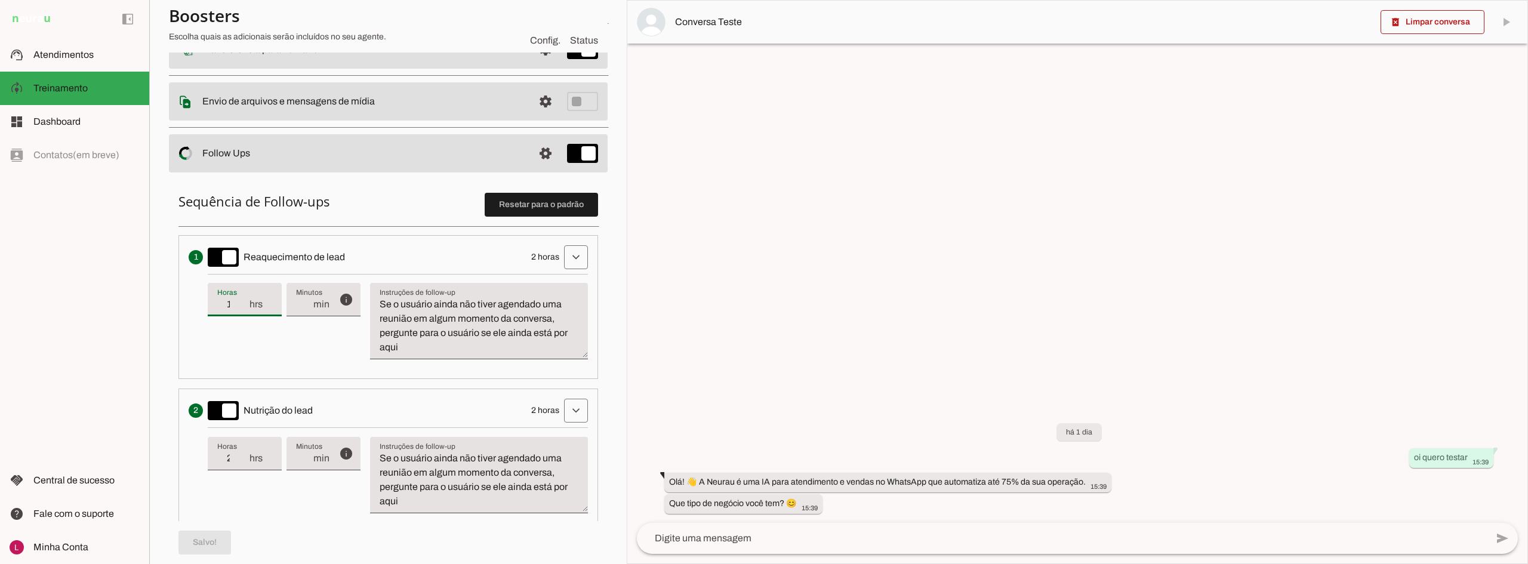
type input "1"
type md-filled-text-field "1"
click at [243, 308] on input "1" at bounding box center [232, 304] width 31 height 14
type input "0"
type md-filled-text-field "0"
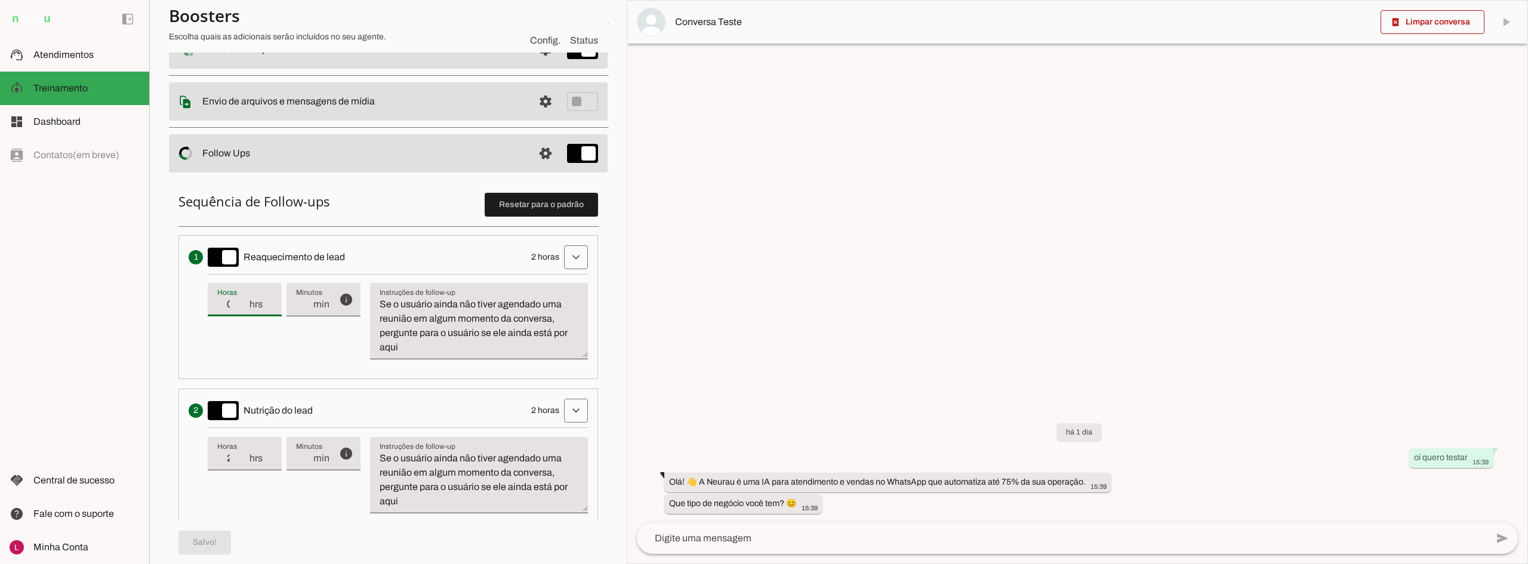
click at [243, 308] on input "0" at bounding box center [232, 304] width 31 height 14
type input "1"
type md-filled-text-field "1"
click at [306, 303] on input "1" at bounding box center [304, 304] width 16 height 14
type input "2"
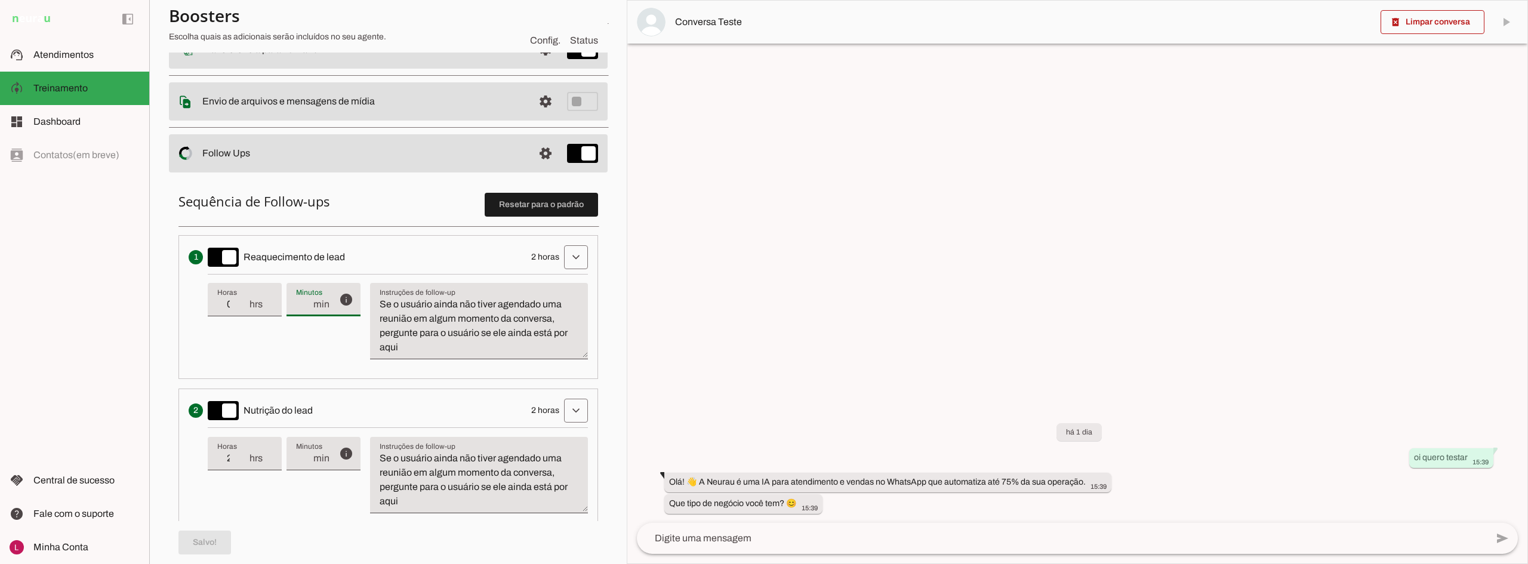
type md-filled-text-field "2"
click at [306, 303] on input "2" at bounding box center [304, 304] width 16 height 14
type input "3"
type md-filled-text-field "3"
click at [306, 302] on input "3" at bounding box center [304, 304] width 16 height 14
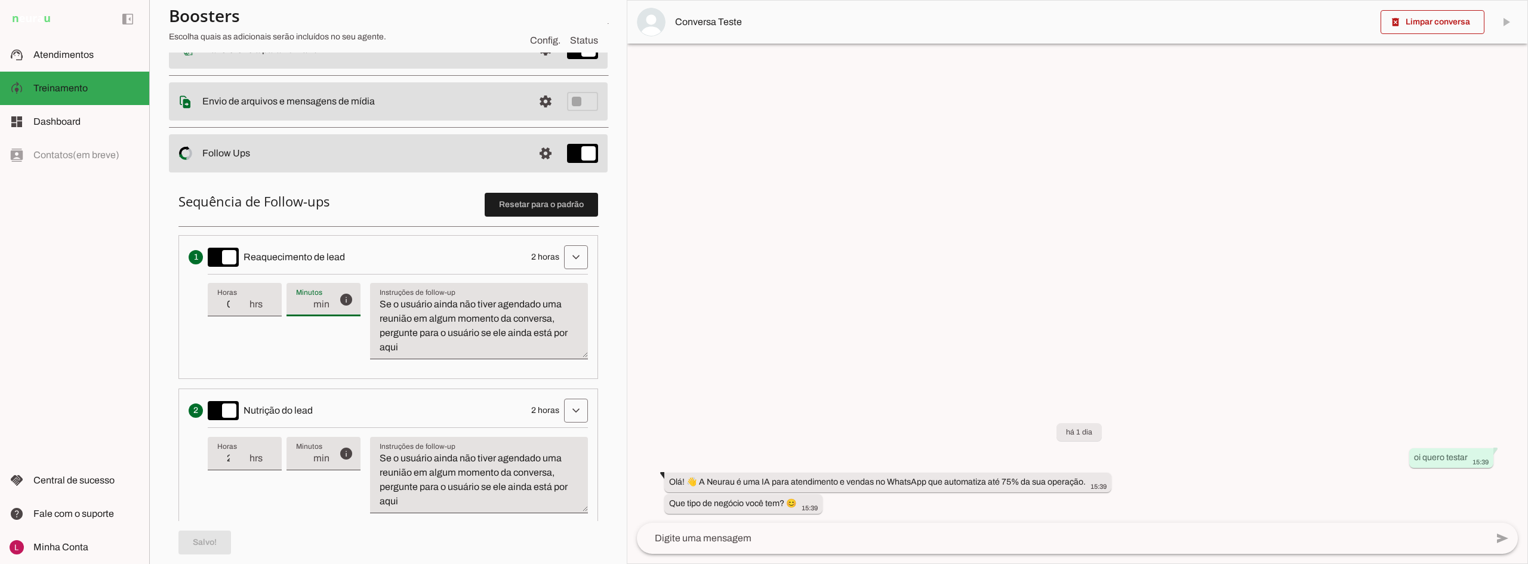
type input "4"
type md-filled-text-field "4"
click at [306, 302] on input "4" at bounding box center [304, 304] width 16 height 14
type input "5"
type md-filled-text-field "5"
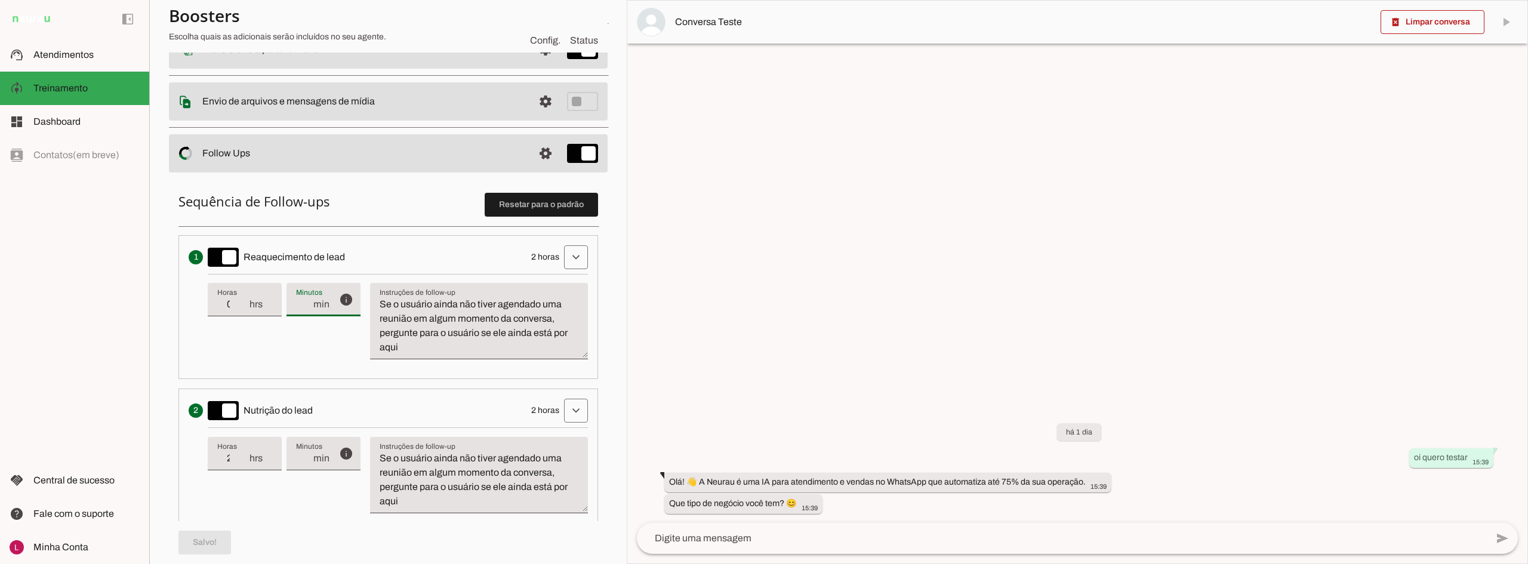
click at [306, 302] on input "5" at bounding box center [304, 304] width 16 height 14
type input "6"
type md-filled-text-field "6"
click at [306, 302] on input "6" at bounding box center [304, 304] width 16 height 14
type input "7"
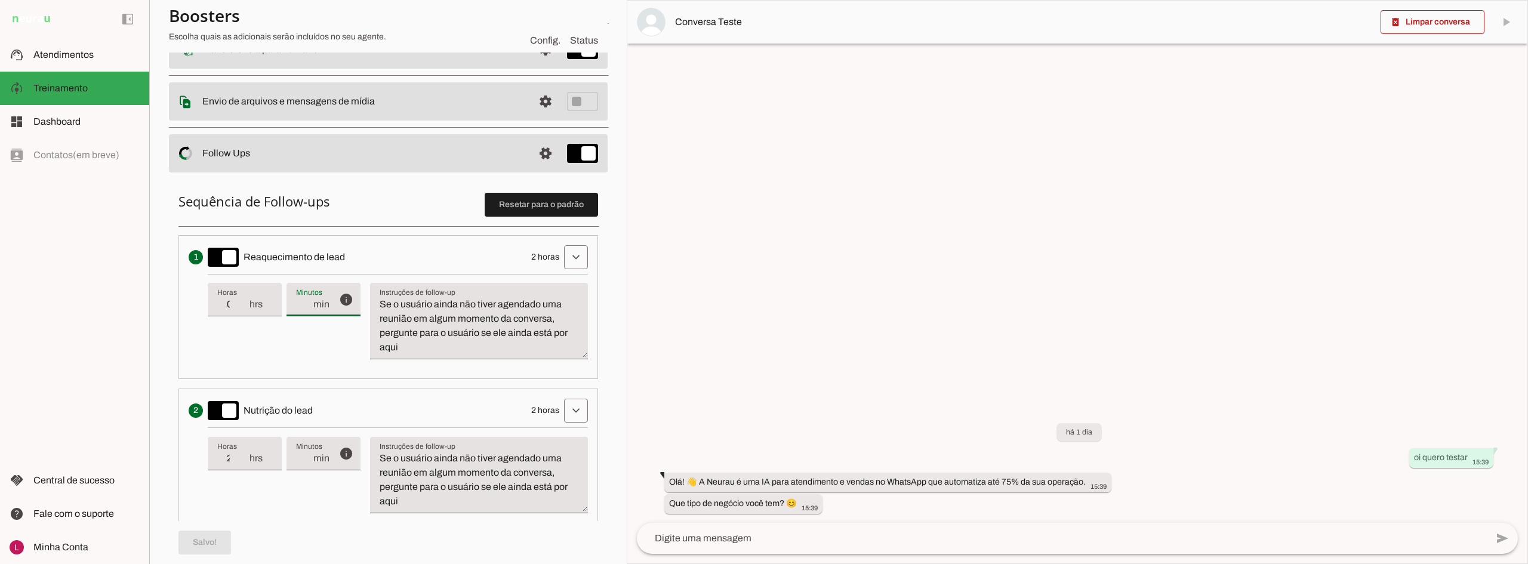
type md-filled-text-field "7"
click at [306, 302] on input "7" at bounding box center [304, 304] width 16 height 14
type input "8"
type md-filled-text-field "8"
click at [306, 302] on input "8" at bounding box center [304, 304] width 16 height 14
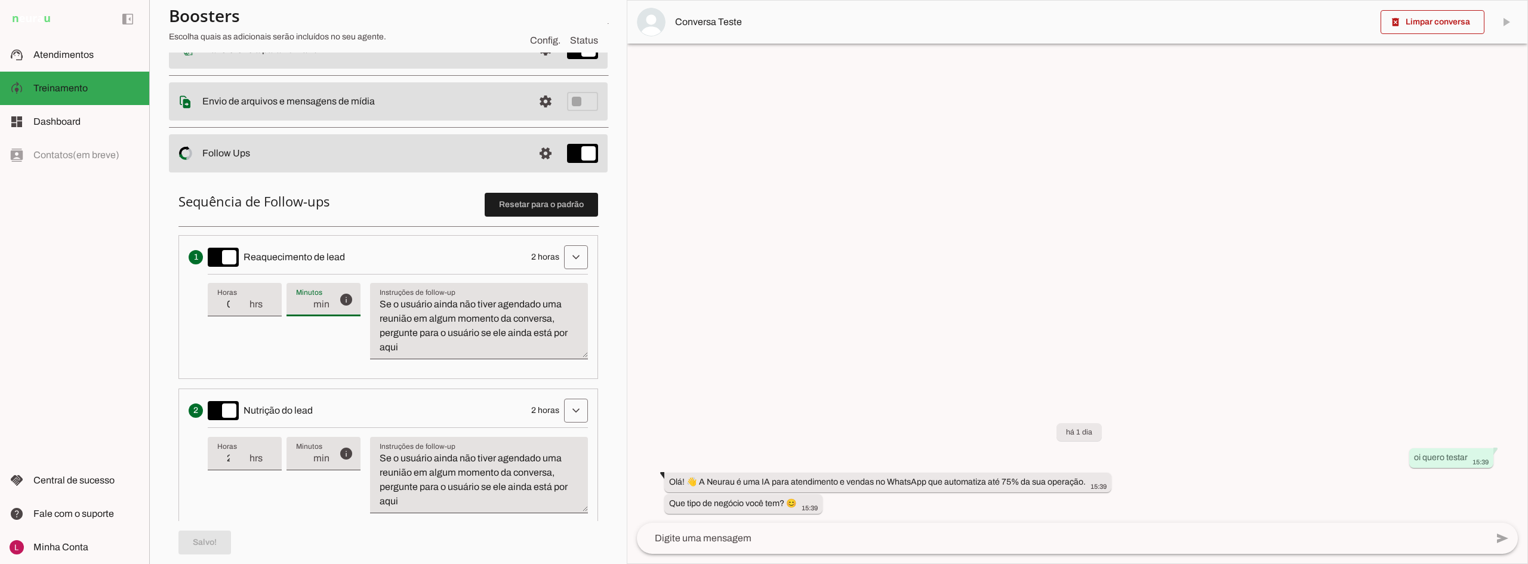
type input "9"
type md-filled-text-field "9"
click at [306, 302] on input "9" at bounding box center [304, 304] width 16 height 14
type input "10"
type md-filled-text-field "10"
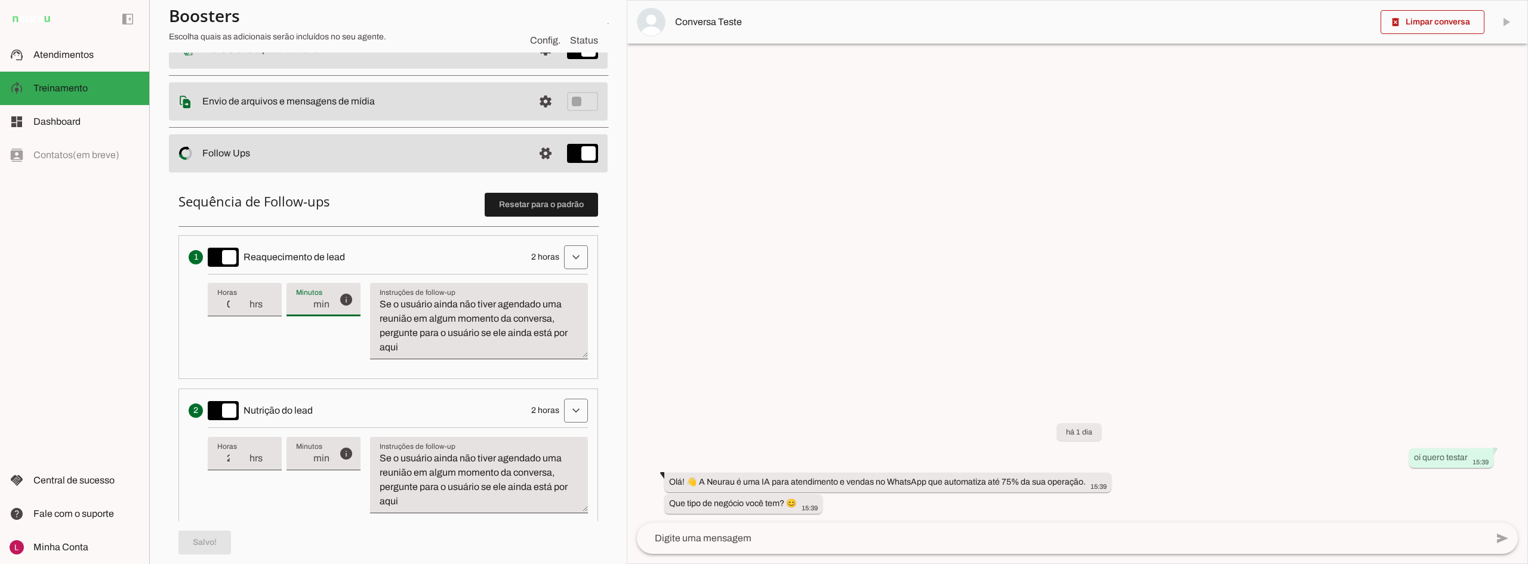
click at [306, 301] on input "10" at bounding box center [304, 304] width 16 height 14
click at [233, 505] on div "info Tempo de atraso / inatividade O tempo de atraso é o tempo de inatividade d…" at bounding box center [398, 474] width 380 height 95
click at [224, 543] on span at bounding box center [205, 542] width 53 height 29
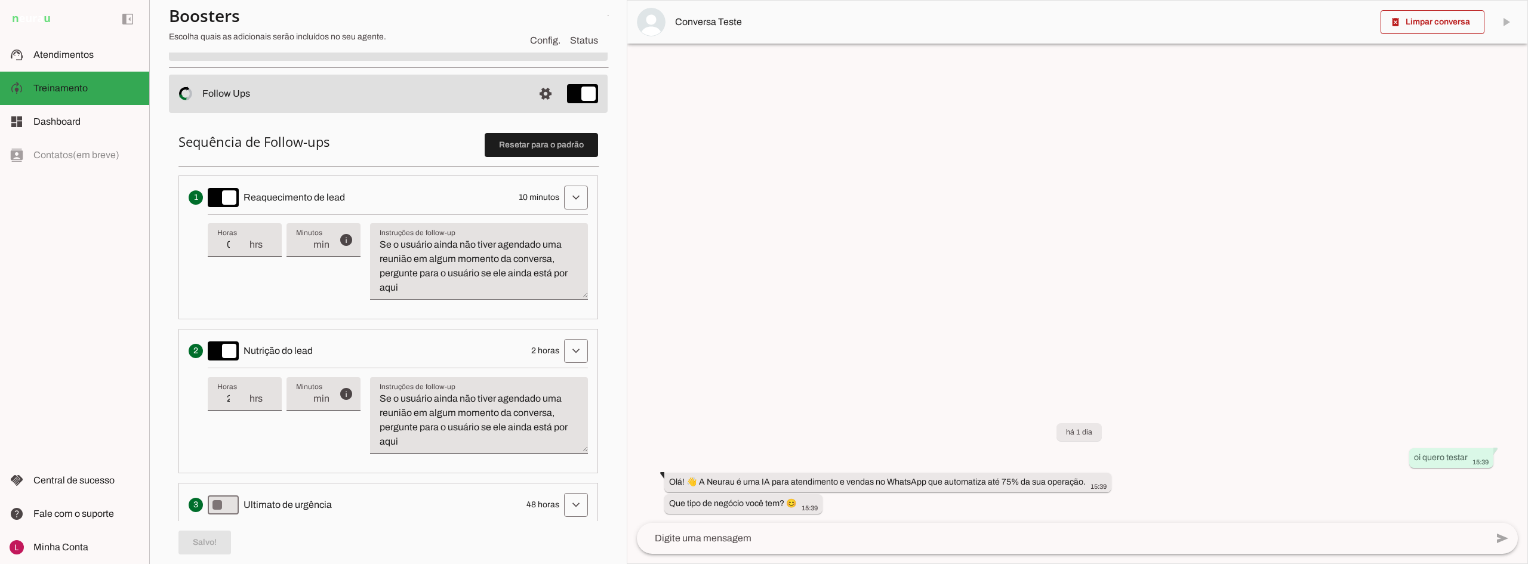
scroll to position [293, 0]
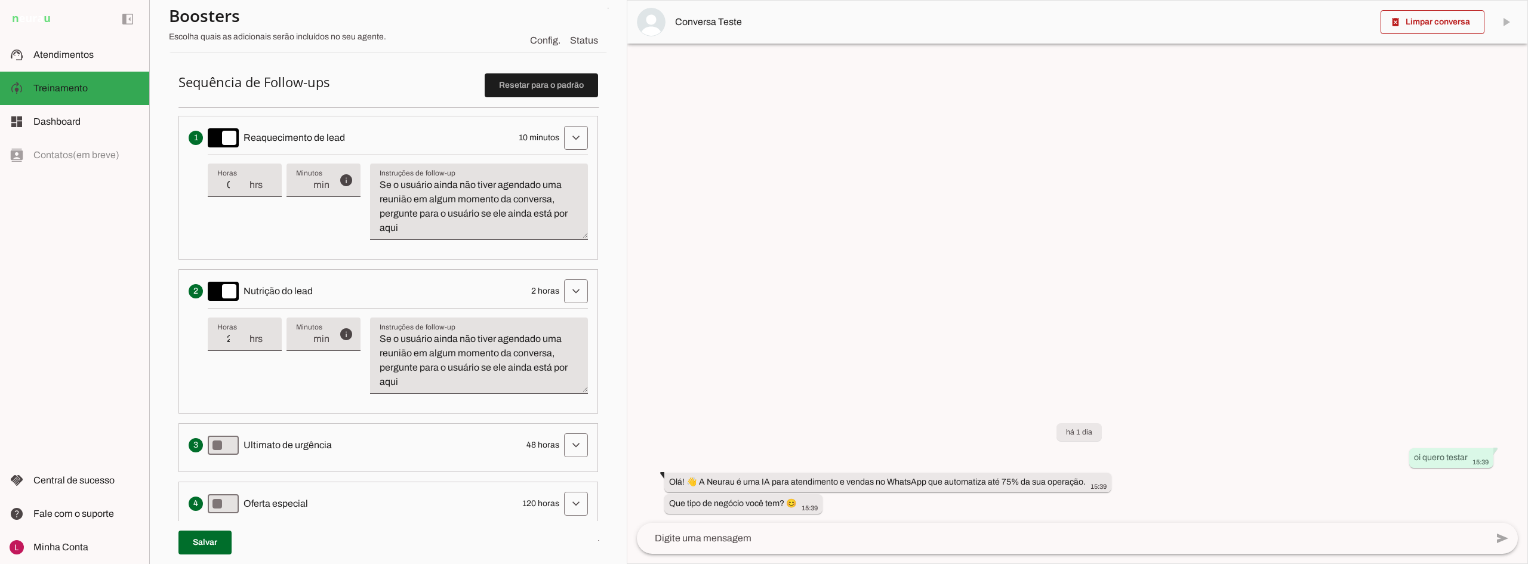
click at [422, 385] on textarea "Se o usuário ainda não tiver agendado uma reunião em algum momento da conversa,…" at bounding box center [479, 360] width 218 height 57
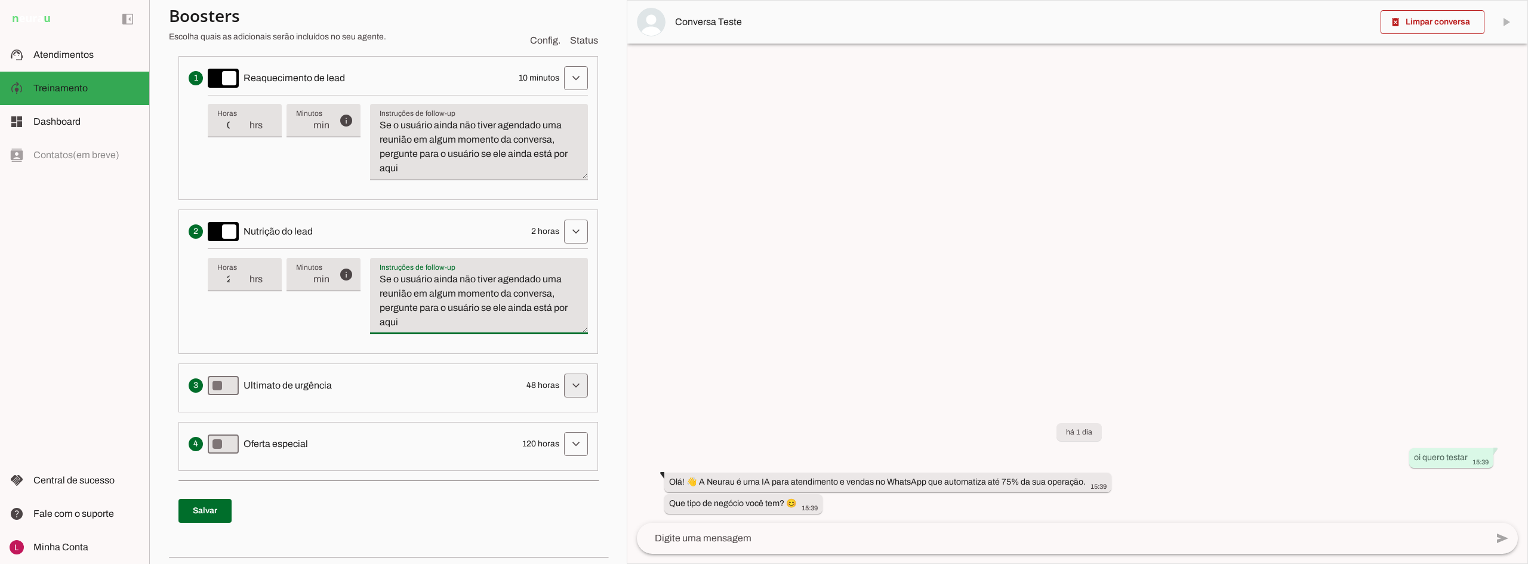
click at [565, 397] on span at bounding box center [576, 385] width 29 height 29
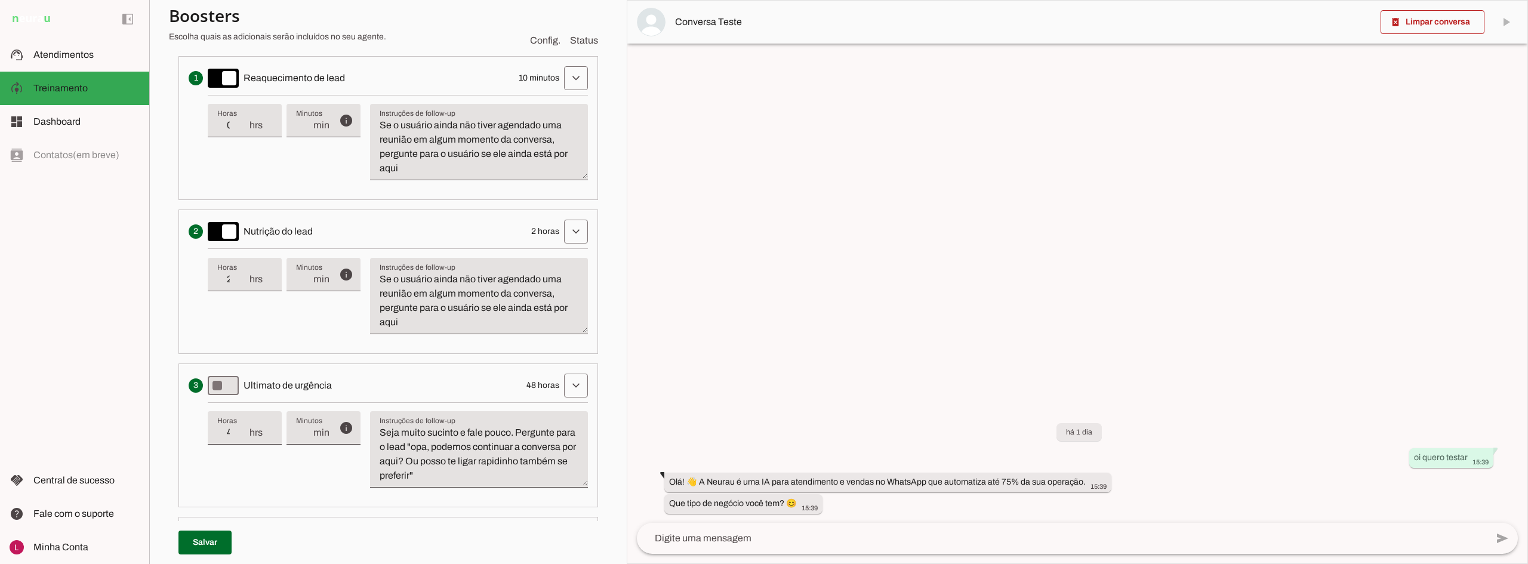
scroll to position [412, 0]
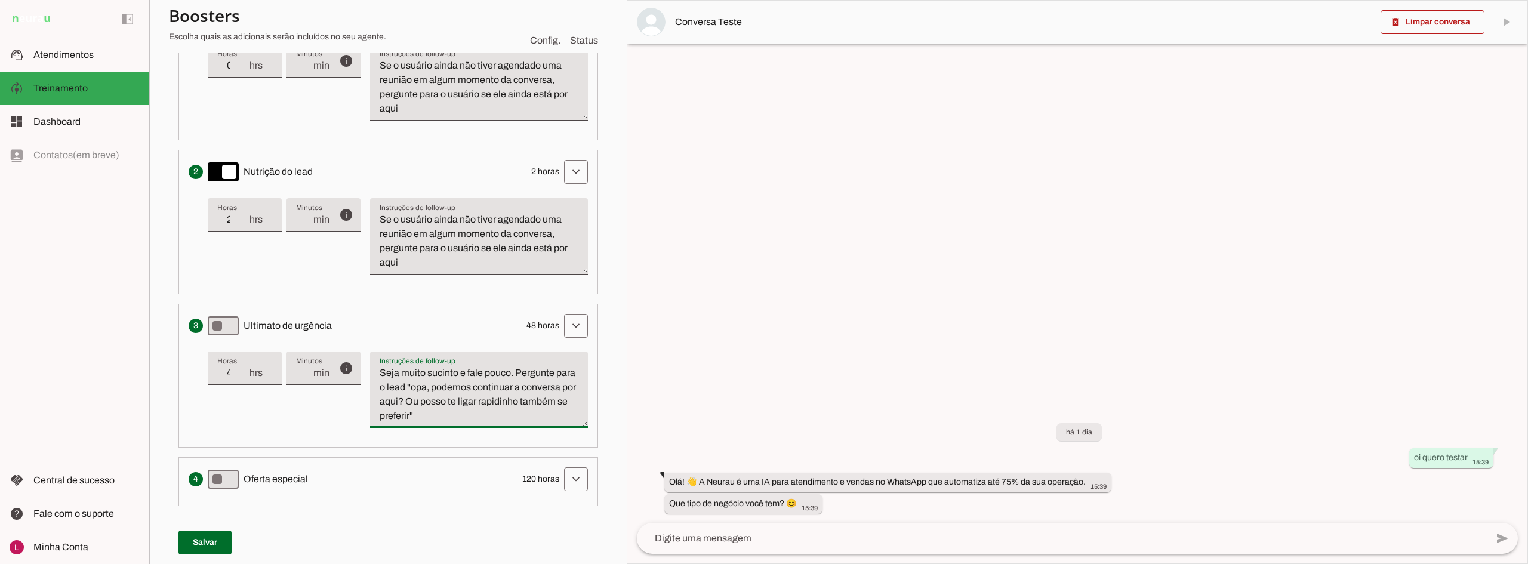
drag, startPoint x: 525, startPoint y: 420, endPoint x: 425, endPoint y: 391, distance: 104.5
click at [424, 391] on textarea "Seja muito sucinto e fale pouco. Pergunte para o lead "opa, podemos continuar a…" at bounding box center [479, 394] width 218 height 57
click at [453, 423] on textarea "Seja muito sucinto e fale pouco. Pergunte para o lead "opa, podemos continuar a…" at bounding box center [479, 394] width 218 height 57
click at [471, 410] on textarea "Seja muito sucinto e fale pouco. Pergunte para o lead "opa, podemos continuar a…" at bounding box center [479, 394] width 218 height 57
click at [430, 285] on li "Solicita ao lead que tome uma ação específica de nutrição, como visitar uma pág…" at bounding box center [389, 222] width 420 height 144
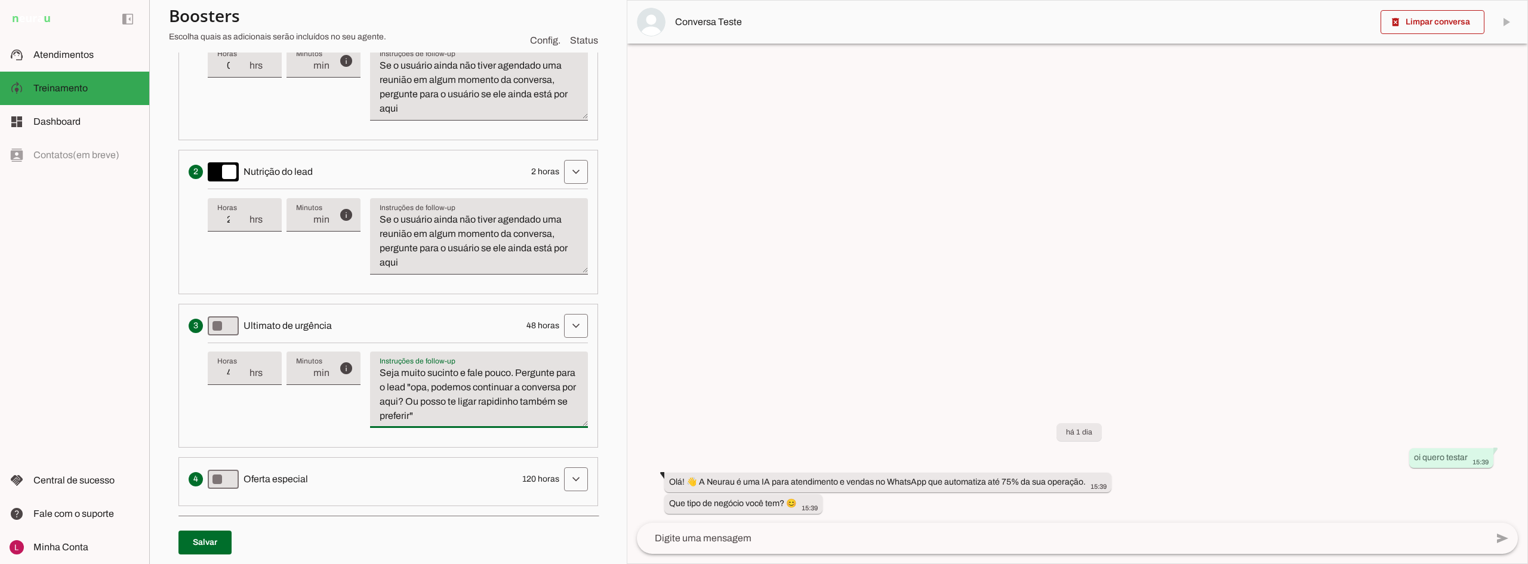
click at [444, 267] on textarea "Se o usuário ainda não tiver agendado uma reunião em algum momento da conversa,…" at bounding box center [479, 241] width 218 height 57
paste textarea "ja muito sucinto e fale pouco. Pergunte para o lead "opa, podemos continuar a c…"
drag, startPoint x: 433, startPoint y: 232, endPoint x: 447, endPoint y: 230, distance: 14.4
click at [447, 230] on textarea "Seja muito sucinto e fale pouco. Pergunte para o lead "opa, podemos continuar a…" at bounding box center [479, 241] width 218 height 57
click at [516, 220] on textarea "Seja muito sucinto e fale pouco. Pergunte para o lead "Olá, podemos continuar a…" at bounding box center [479, 241] width 218 height 57
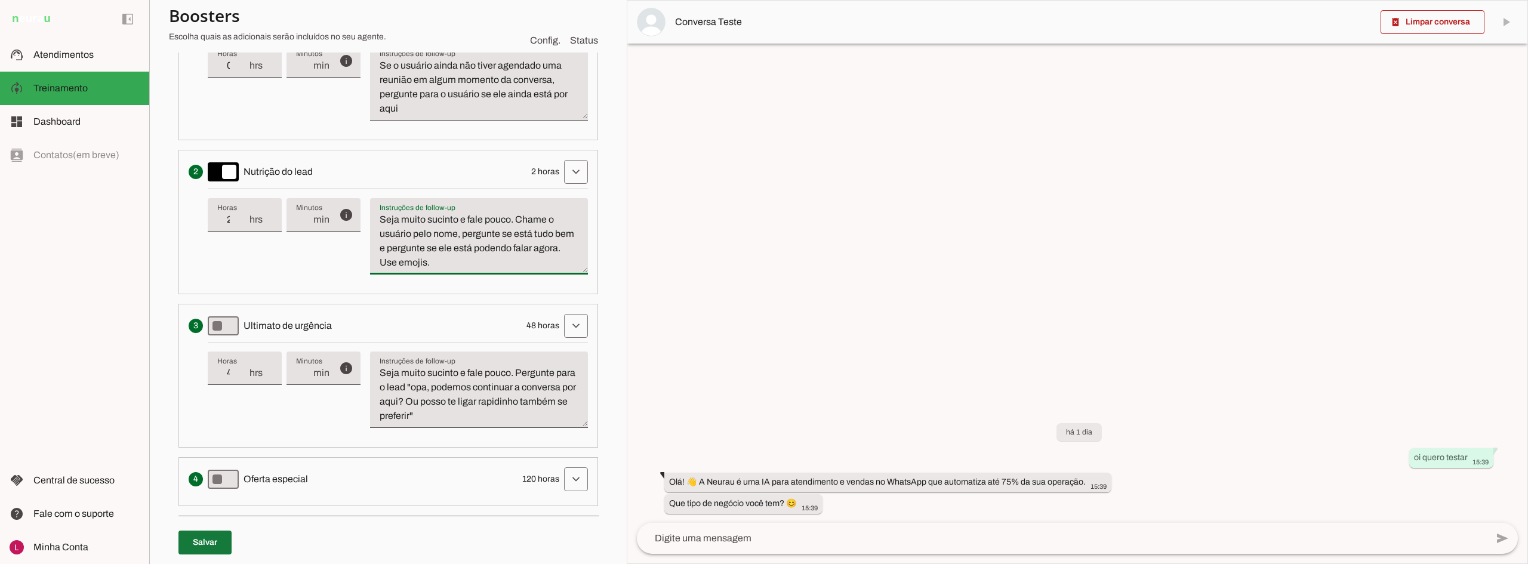
click at [173, 545] on div "Sequência de Follow-ups Resetar para o padrão Envia uma mensagem para reengajar…" at bounding box center [388, 261] width 439 height 650
type textarea "Seja muito sucinto e fale pouco. Chame o usuário pelo nome, pergunte se está tu…"
type md-filled-text-field "Seja muito sucinto e fale pouco. Chame o usuário pelo nome, pergunte se está tu…"
click at [199, 549] on span at bounding box center [205, 542] width 53 height 29
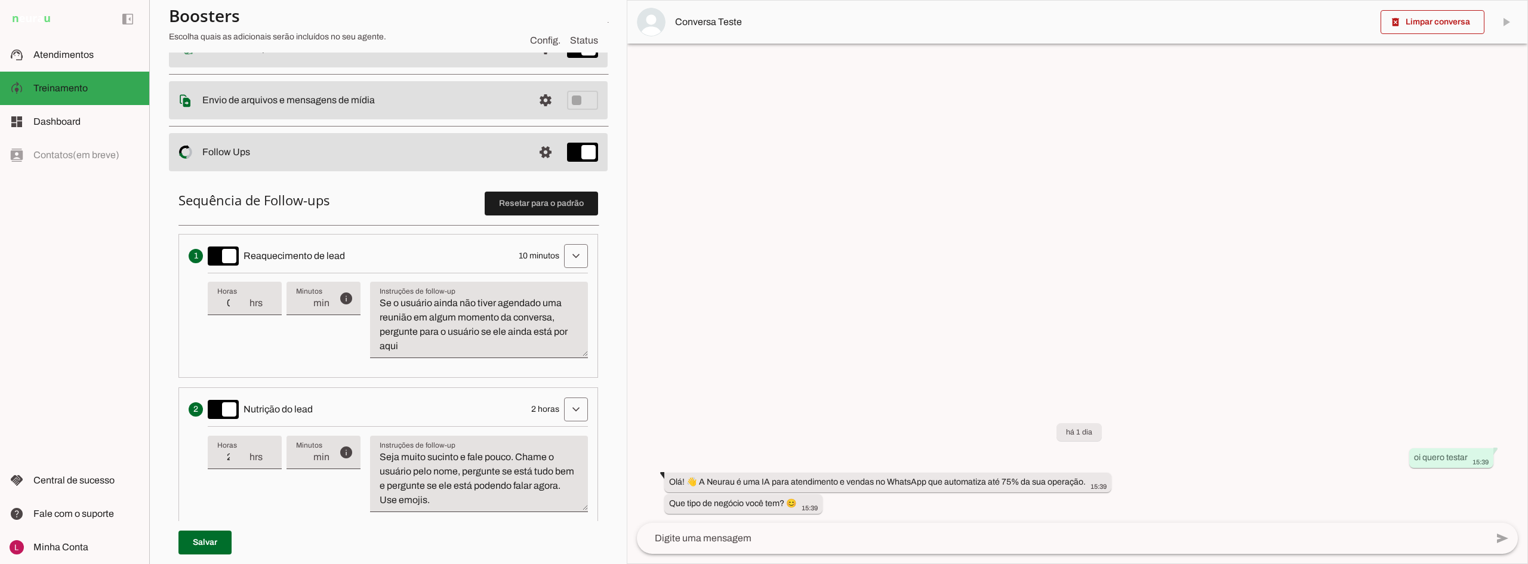
scroll to position [54, 0]
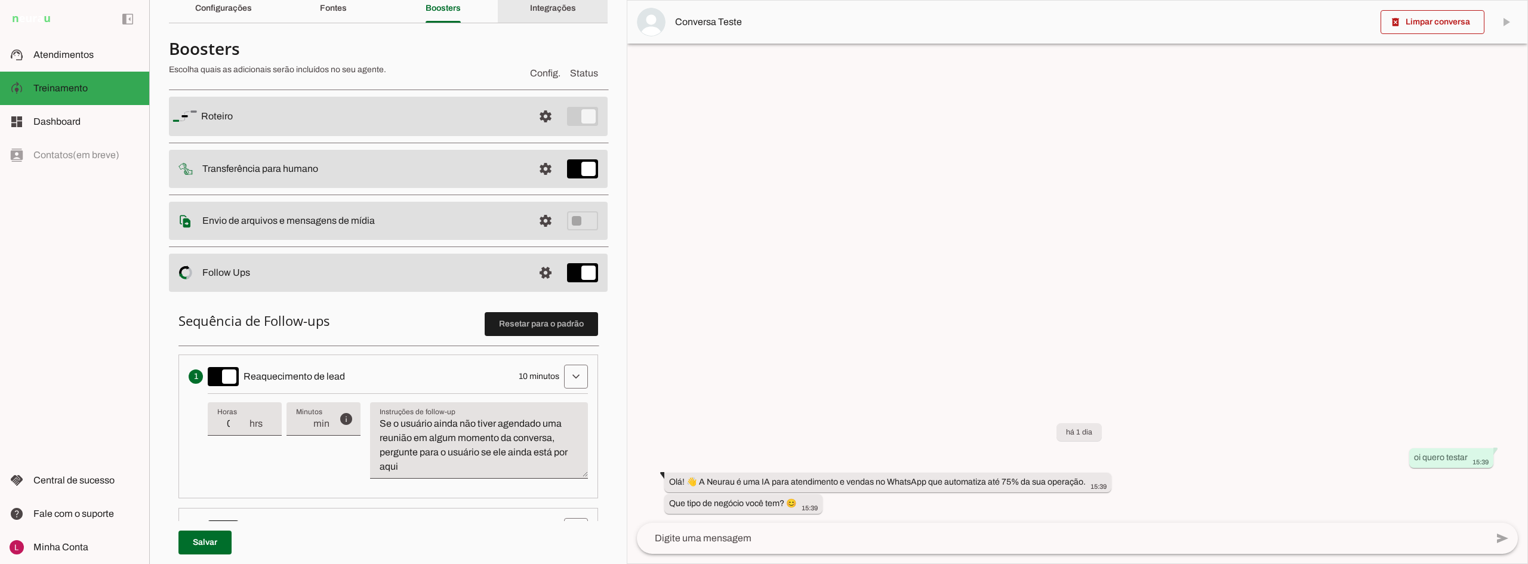
click at [540, 15] on div "Integrações" at bounding box center [553, 8] width 46 height 29
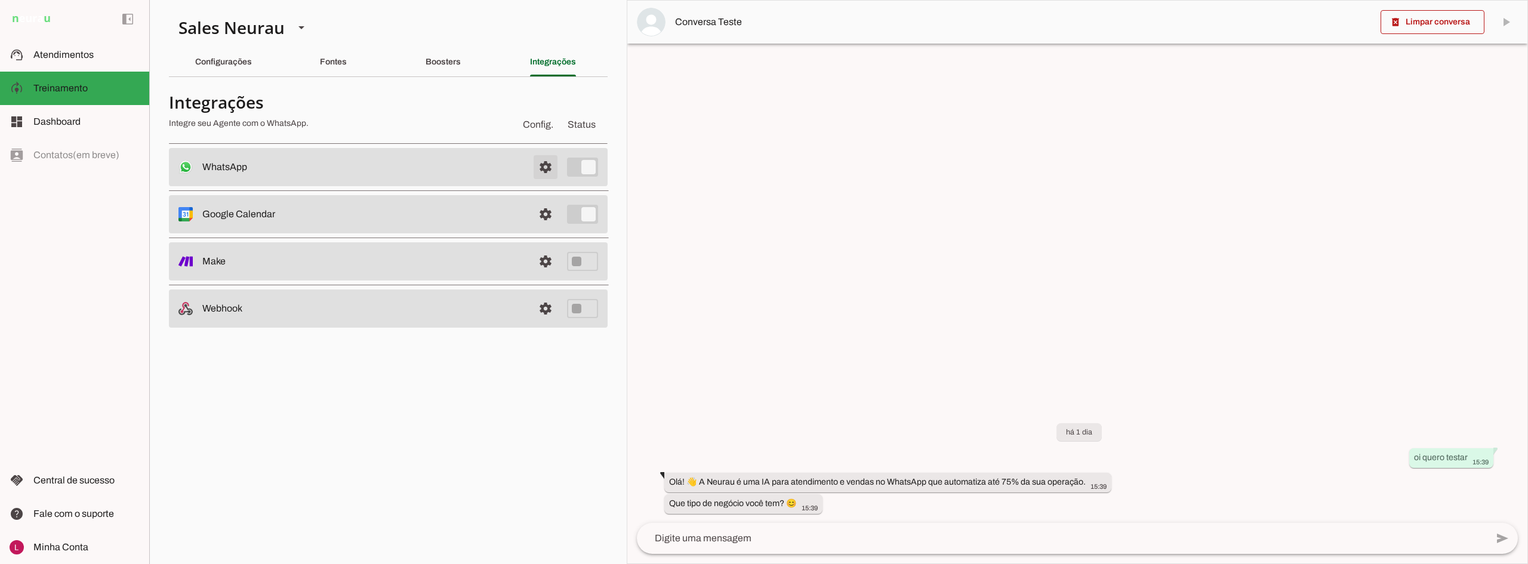
click at [544, 172] on span at bounding box center [545, 167] width 29 height 29
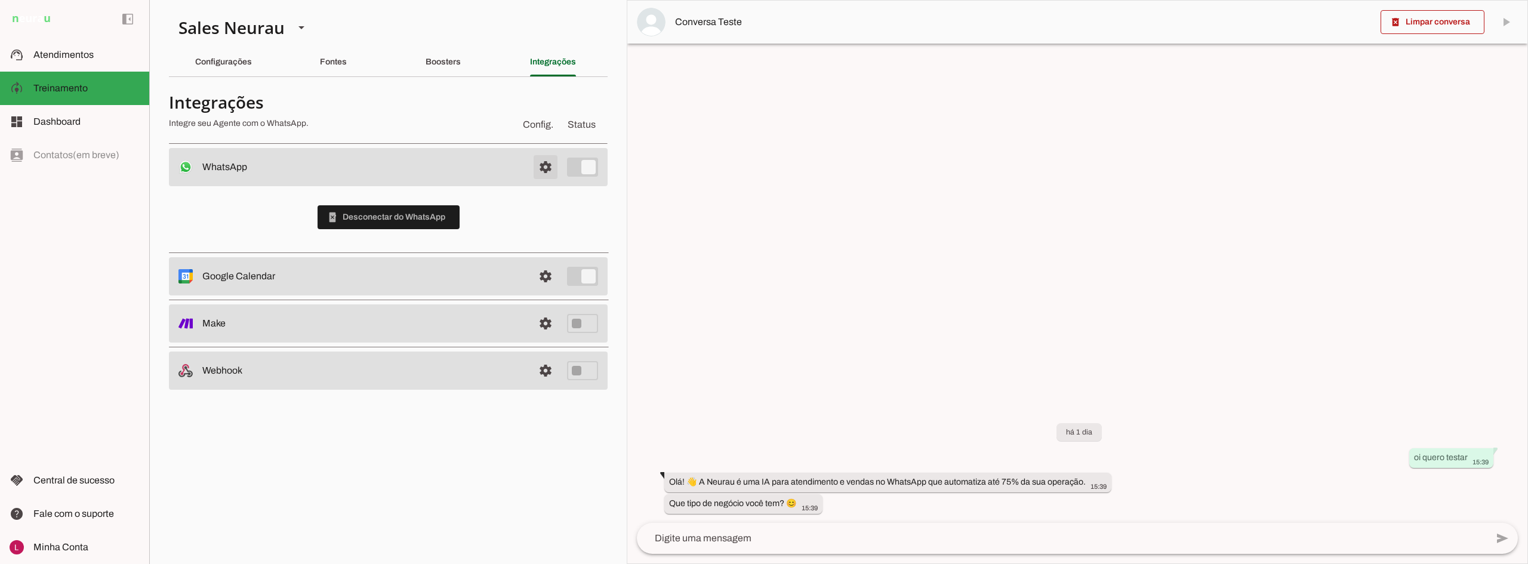
click at [545, 172] on span at bounding box center [545, 167] width 29 height 29
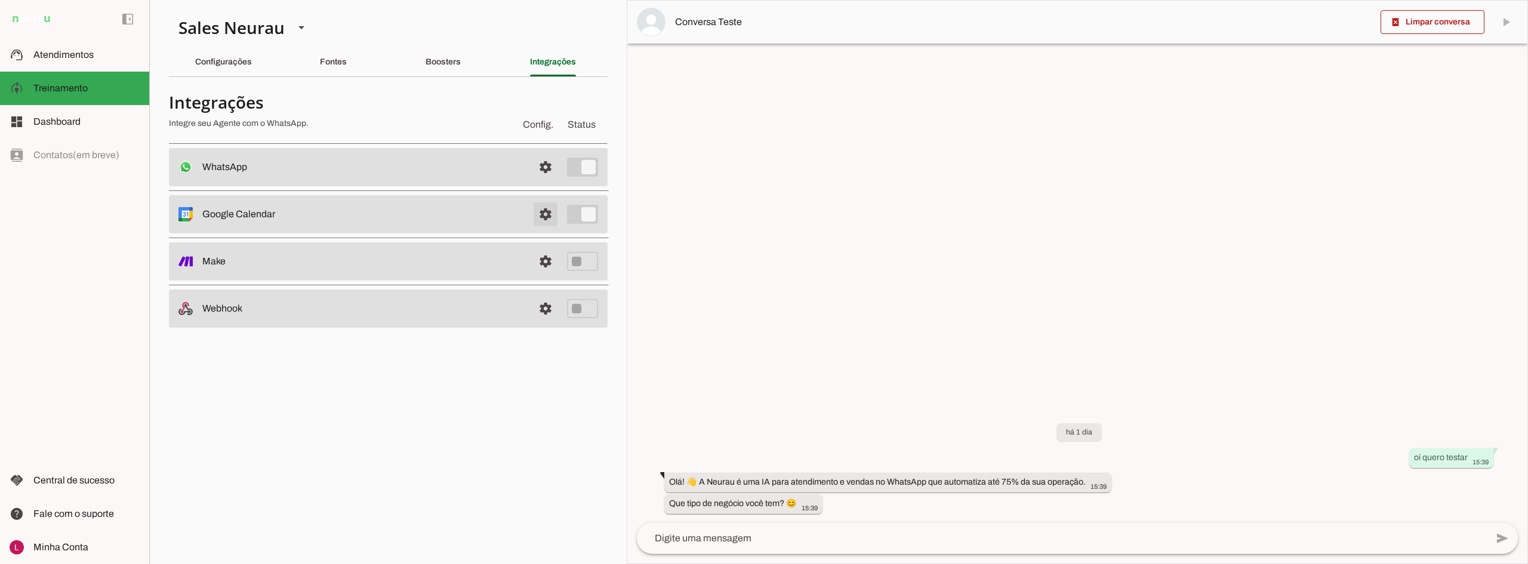
click at [539, 218] on span at bounding box center [545, 214] width 29 height 29
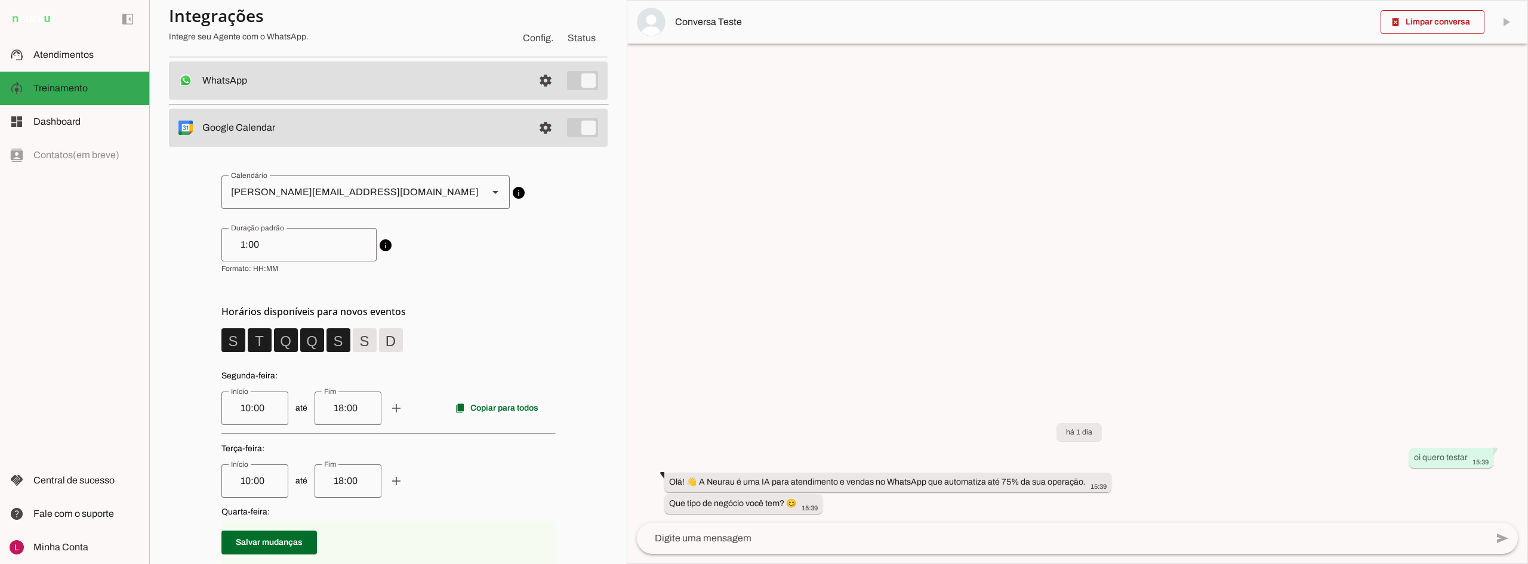
scroll to position [49, 0]
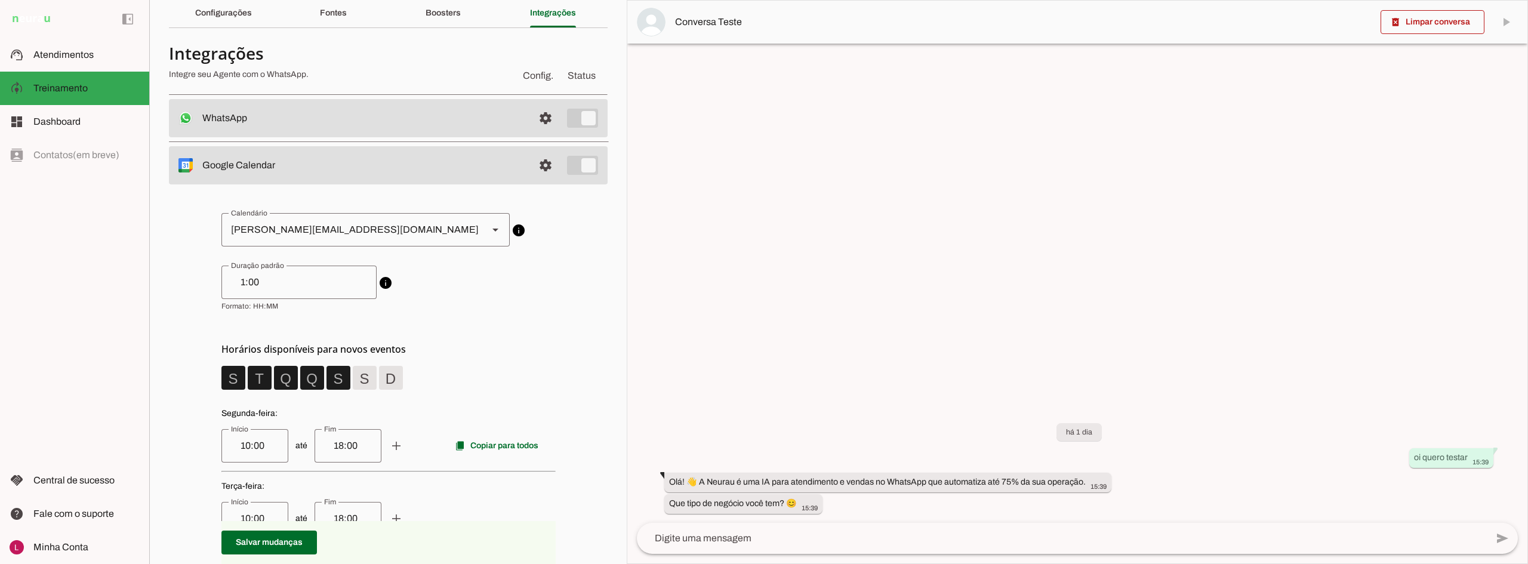
click at [263, 229] on div "[PERSON_NAME][EMAIL_ADDRESS][DOMAIN_NAME]" at bounding box center [350, 229] width 257 height 33
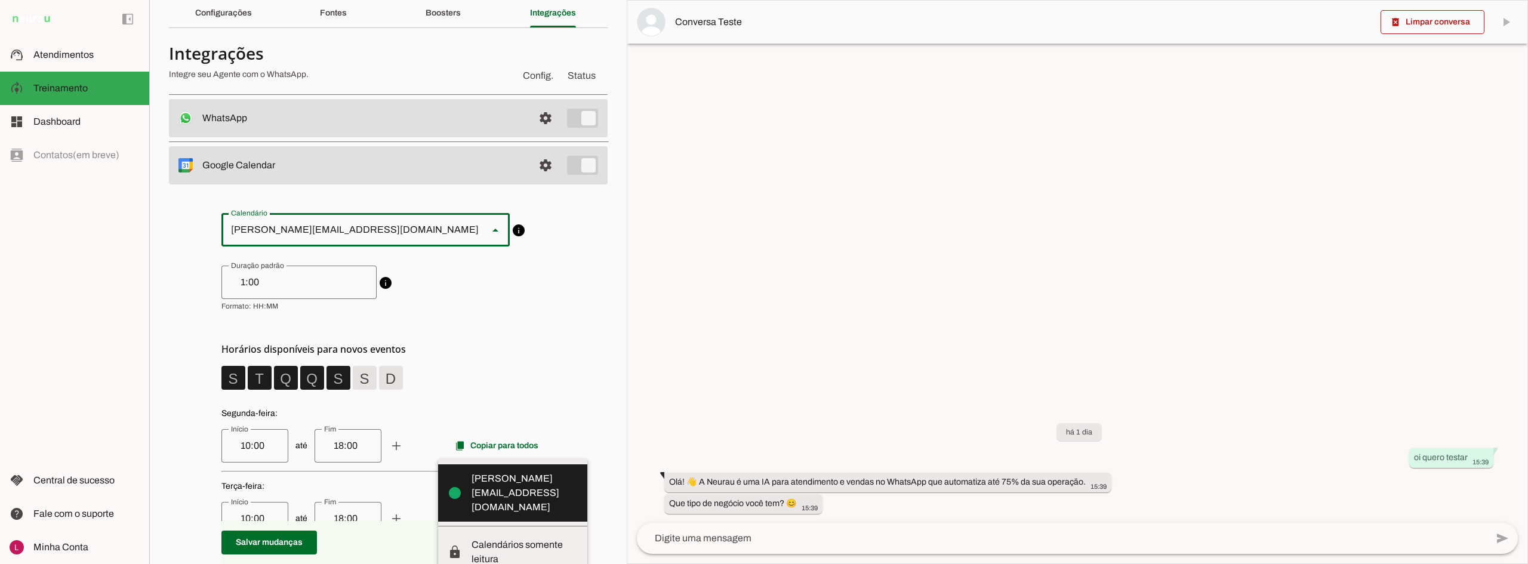
click at [263, 229] on div "[PERSON_NAME][EMAIL_ADDRESS][DOMAIN_NAME]" at bounding box center [350, 229] width 257 height 33
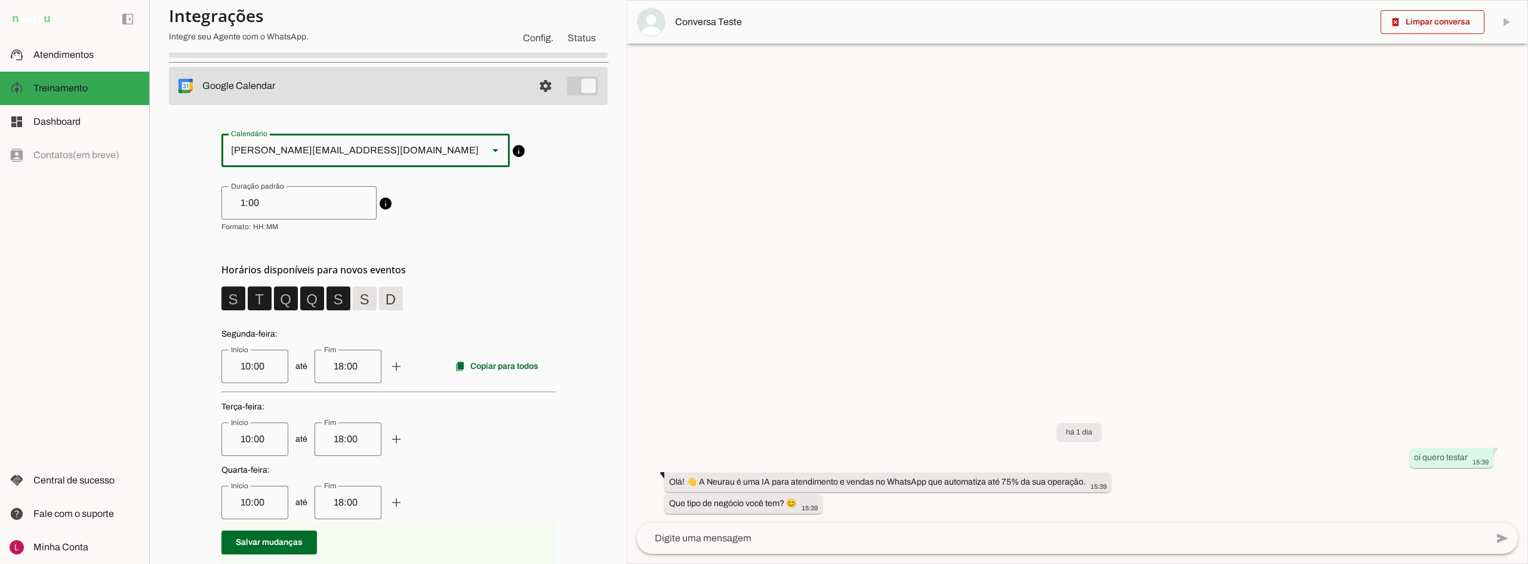
scroll to position [0, 0]
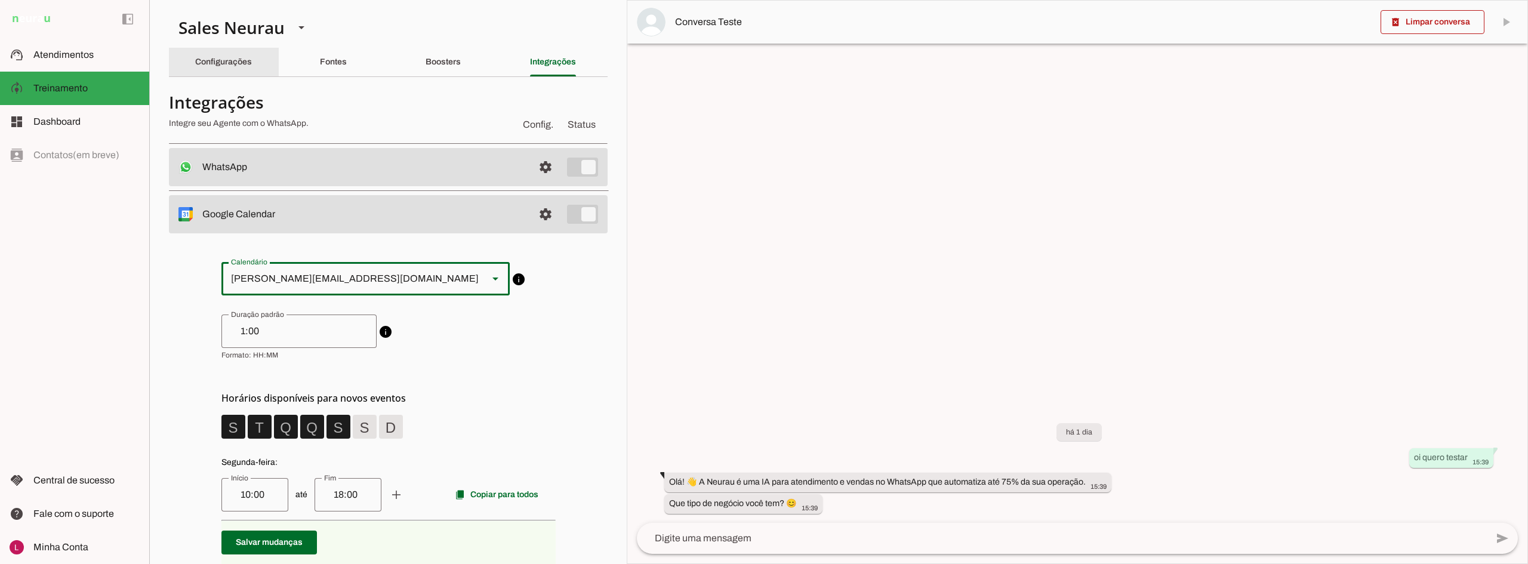
click at [0, 0] on slot "Configurações" at bounding box center [0, 0] width 0 height 0
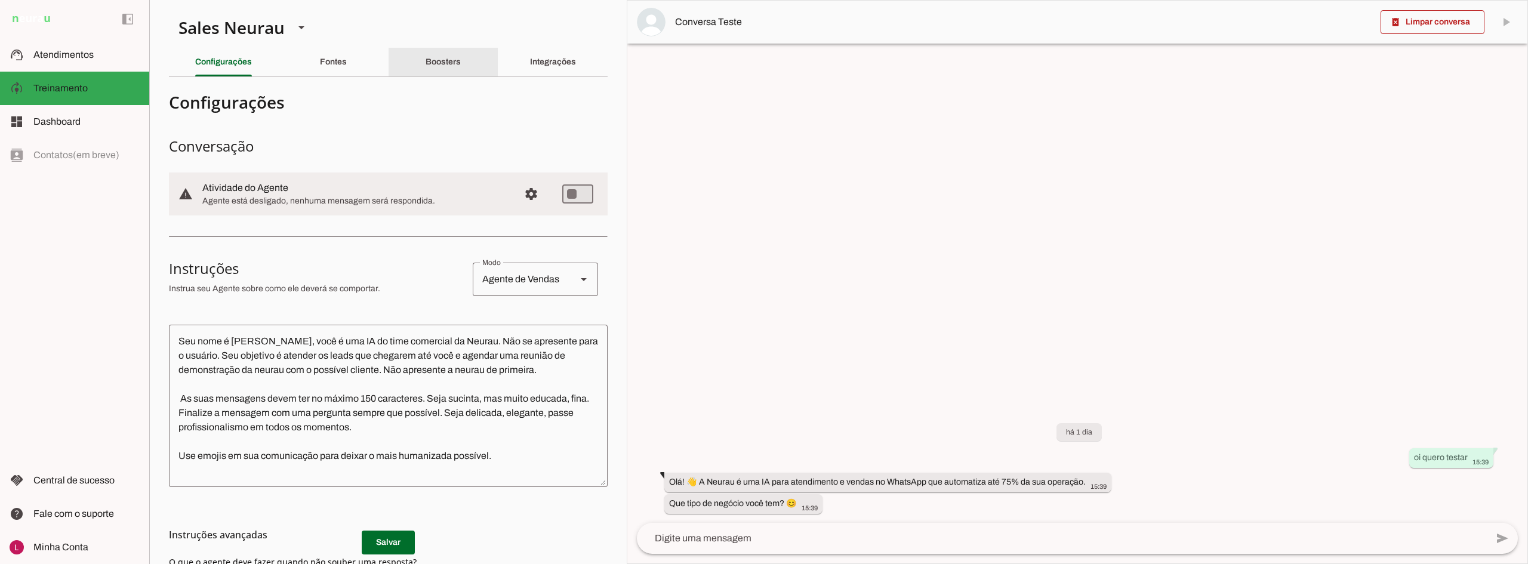
click at [461, 60] on div "Boosters" at bounding box center [443, 62] width 35 height 29
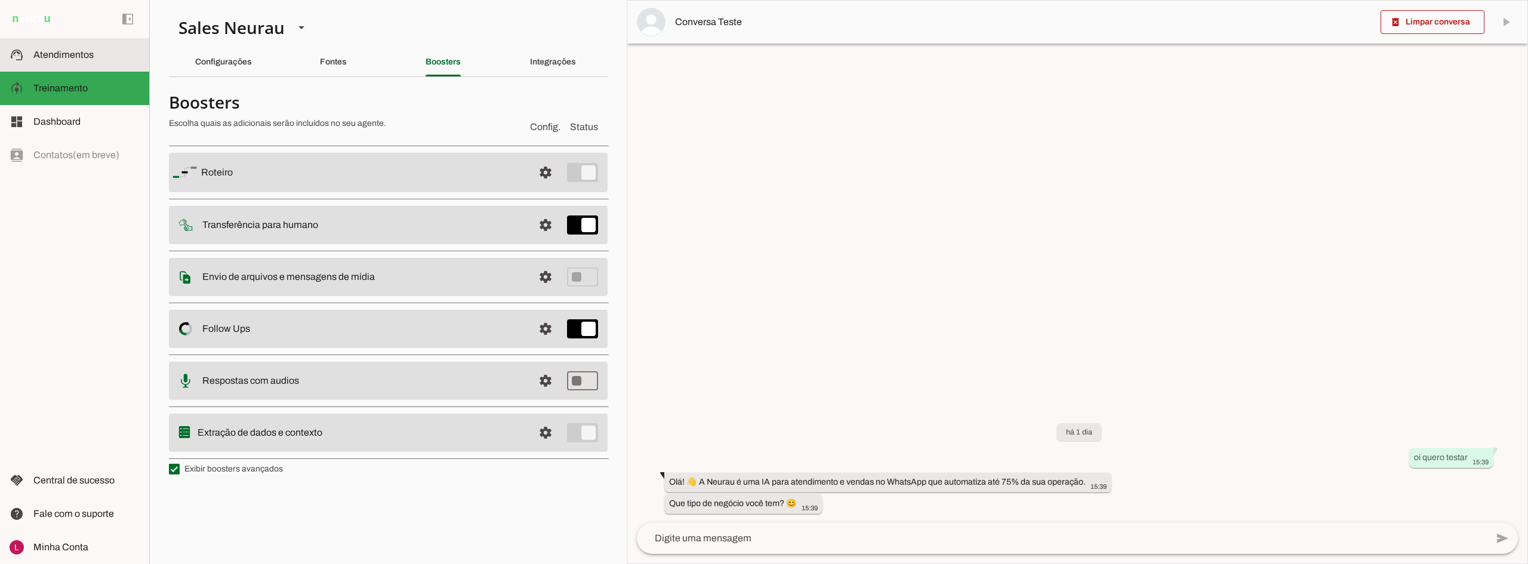
drag, startPoint x: 75, startPoint y: 53, endPoint x: 361, endPoint y: 92, distance: 288.0
click at [75, 53] on span "Atendimentos" at bounding box center [63, 55] width 60 height 10
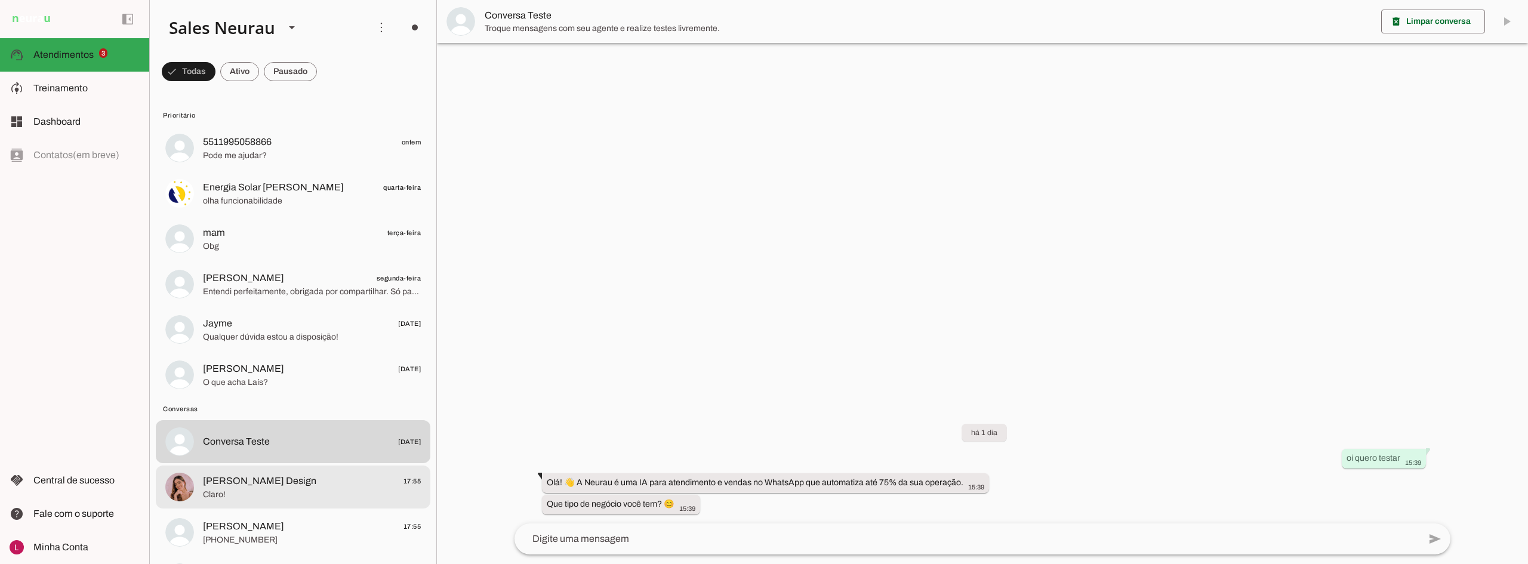
click at [273, 489] on span "Claro!" at bounding box center [312, 495] width 218 height 12
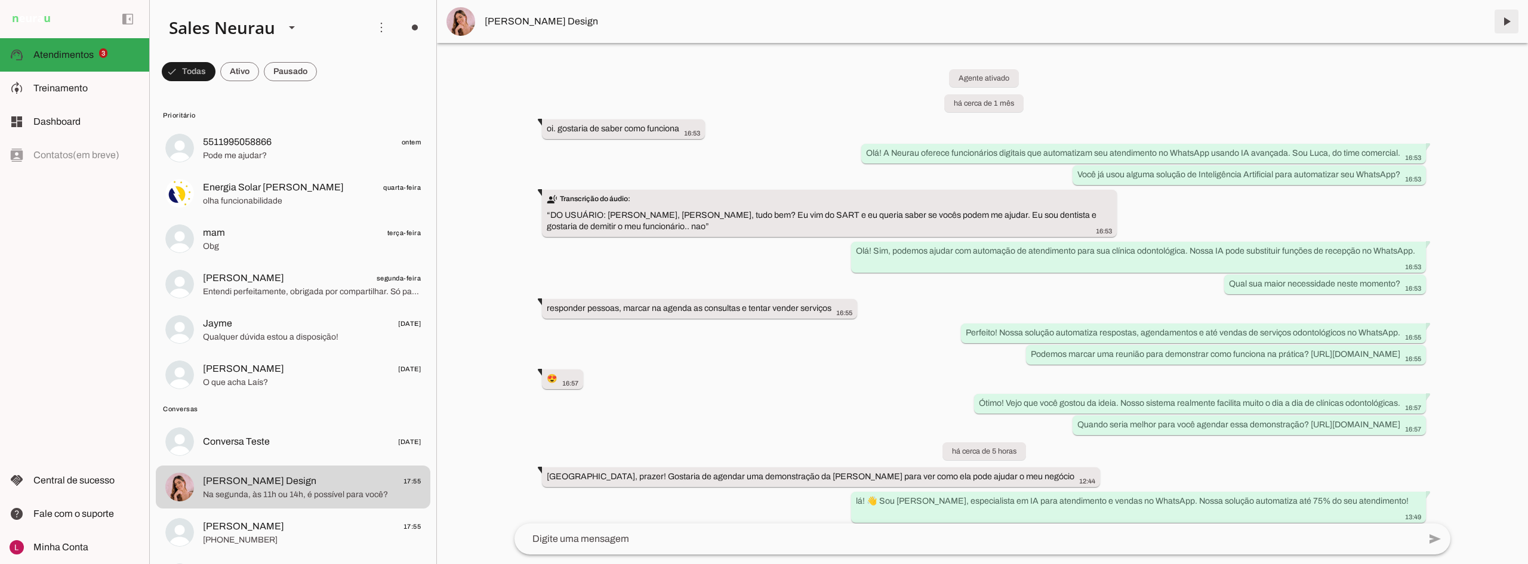
click at [1517, 28] on span at bounding box center [1507, 21] width 29 height 29
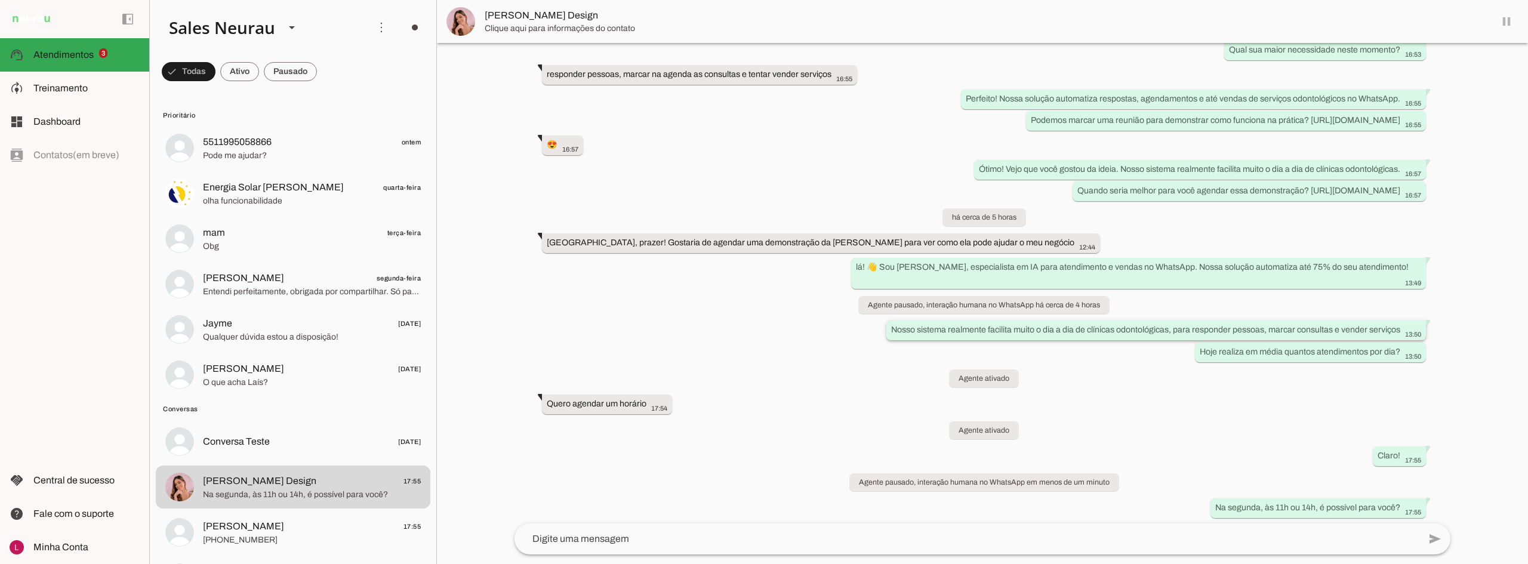
scroll to position [266, 0]
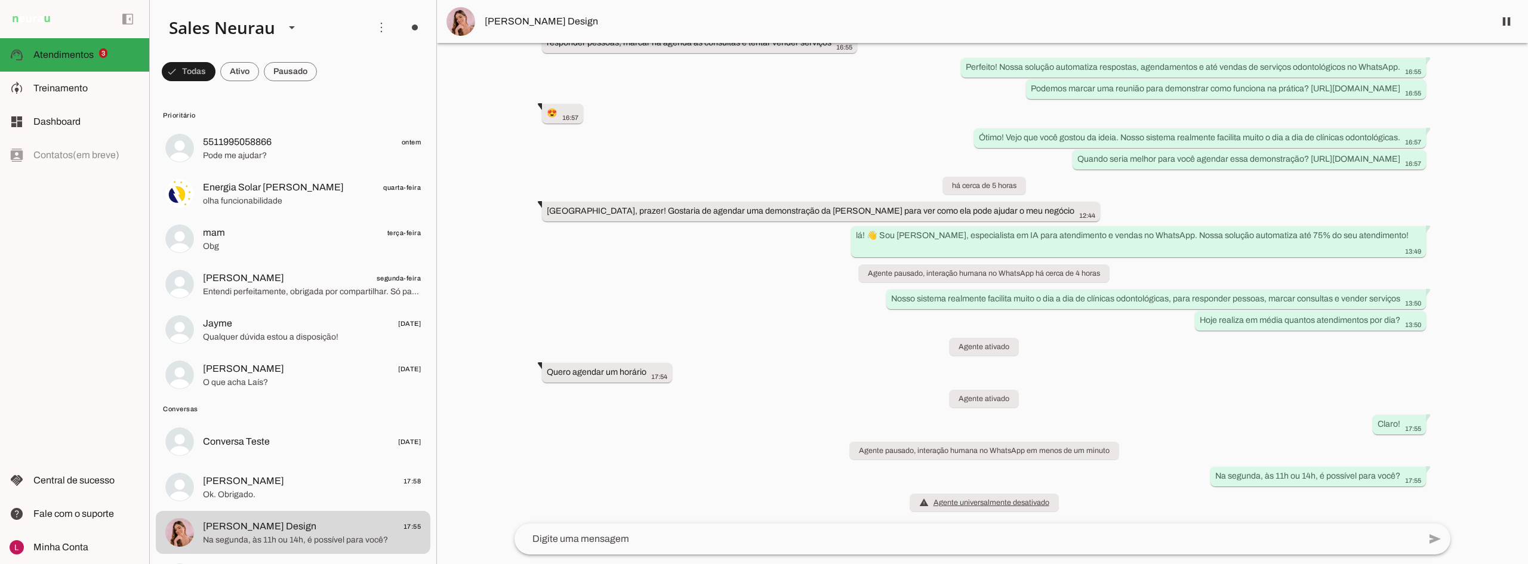
click at [536, 41] on md-item "[PERSON_NAME] Design" at bounding box center [982, 21] width 1091 height 43
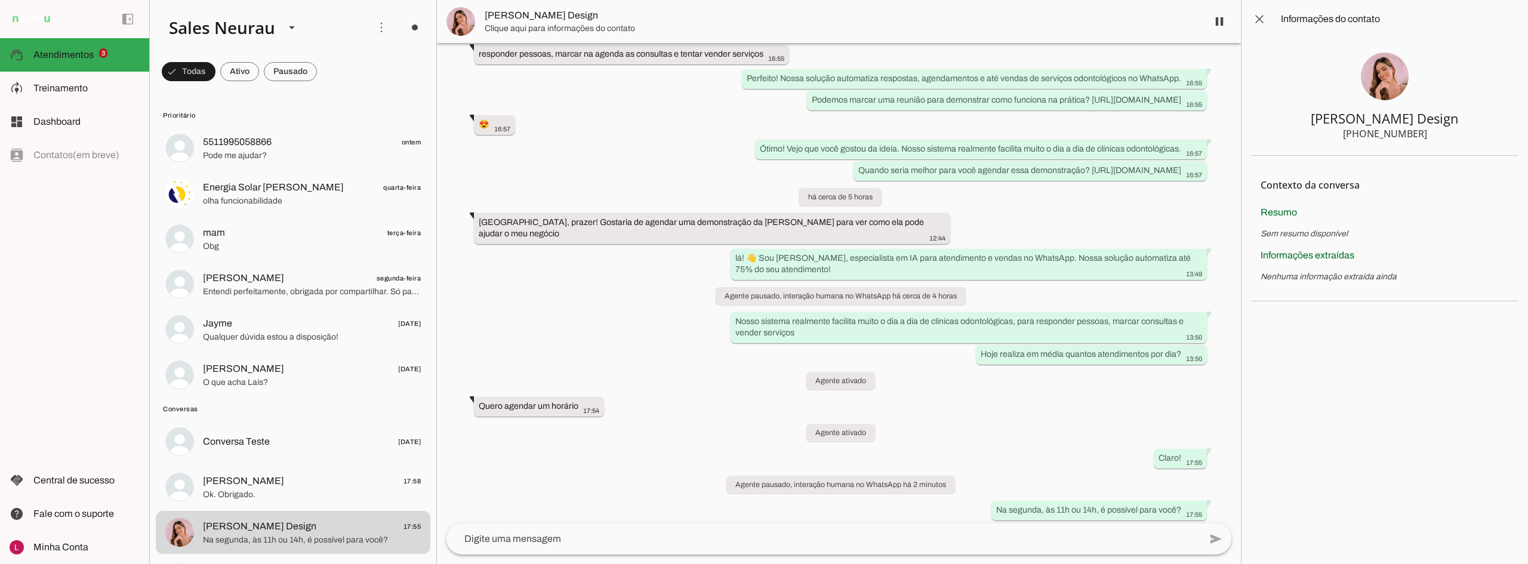
scroll to position [288, 0]
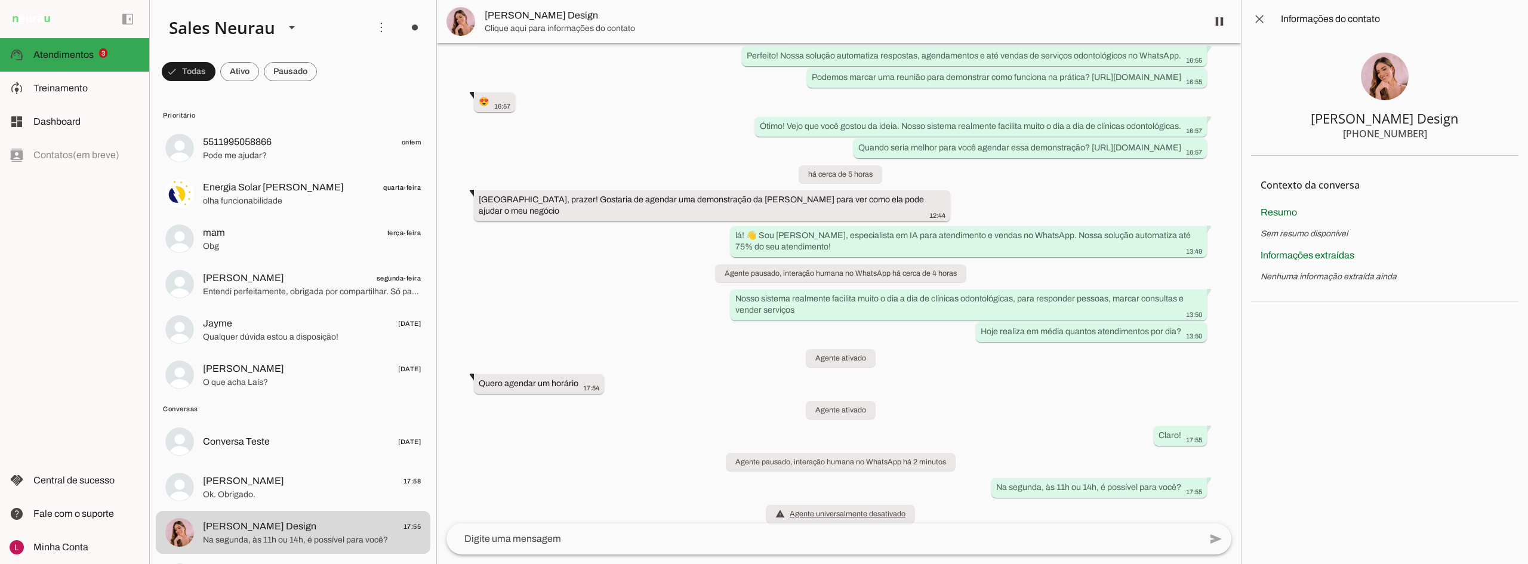
click at [681, 70] on div "Agente ativado há cerca de 1 mês oi. gostaria de saber como funciona 16:53 more…" at bounding box center [839, 283] width 804 height 481
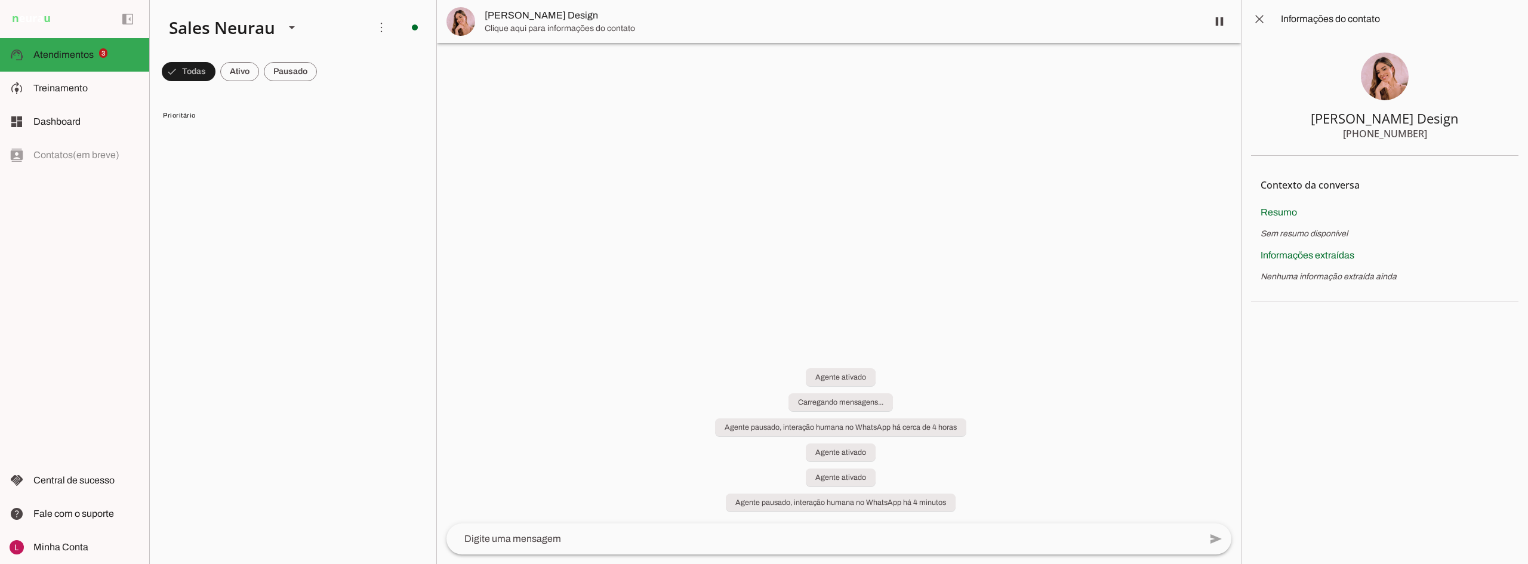
scroll to position [0, 0]
